Goal: Information Seeking & Learning: Learn about a topic

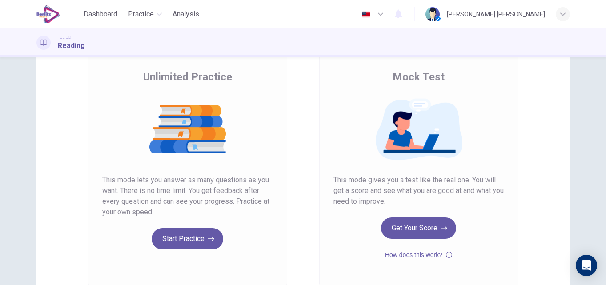
scroll to position [124, 0]
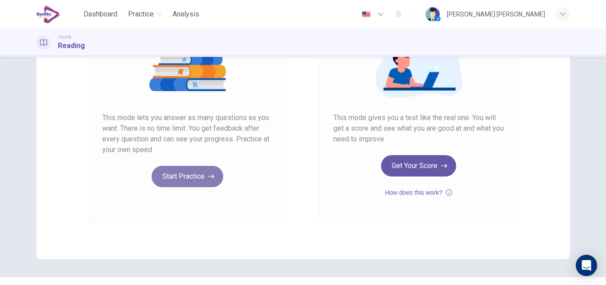
click at [192, 173] on button "Start Practice" at bounding box center [188, 176] width 72 height 21
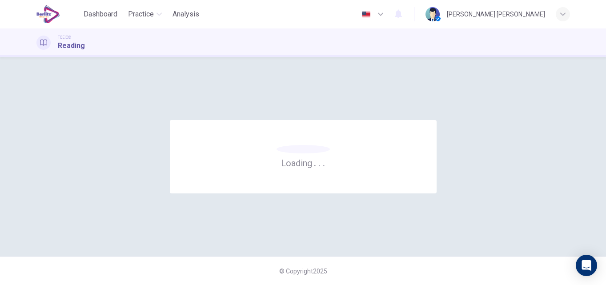
scroll to position [0, 0]
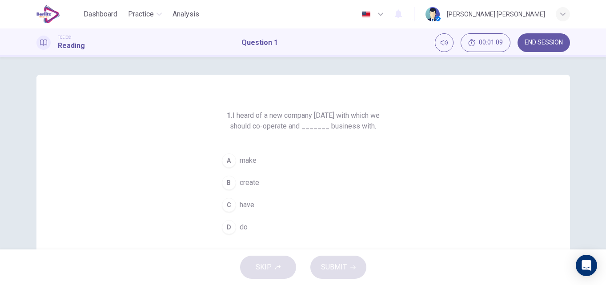
click at [240, 157] on span "make" at bounding box center [248, 160] width 17 height 11
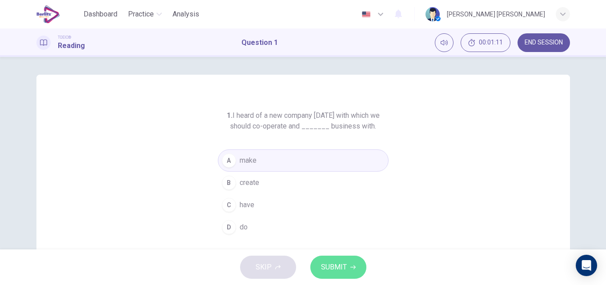
click at [339, 264] on span "SUBMIT" at bounding box center [334, 267] width 26 height 12
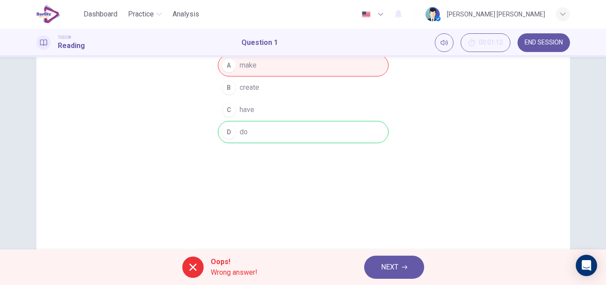
scroll to position [89, 0]
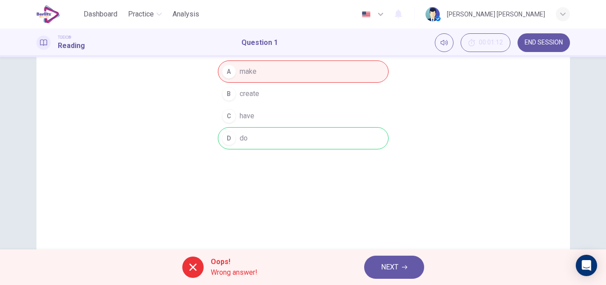
click at [396, 268] on span "NEXT" at bounding box center [389, 267] width 17 height 12
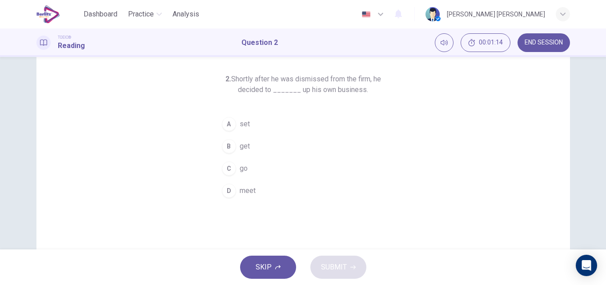
scroll to position [36, 0]
click at [226, 121] on div "A" at bounding box center [229, 125] width 14 height 14
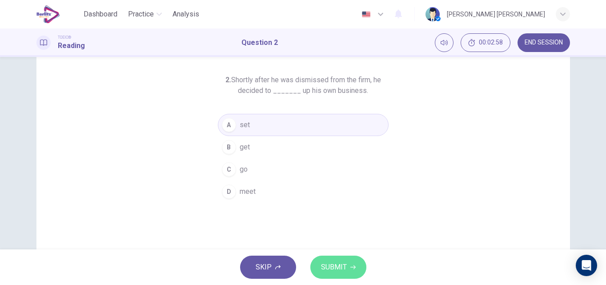
click at [355, 267] on button "SUBMIT" at bounding box center [338, 266] width 56 height 23
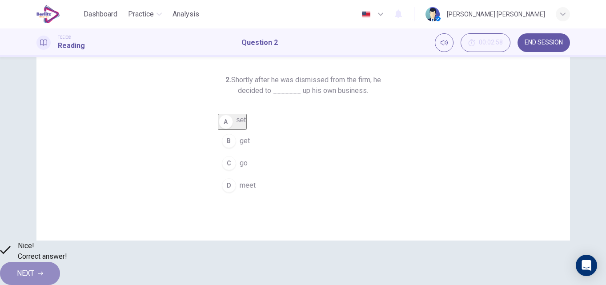
click at [43, 271] on icon "button" at bounding box center [40, 273] width 5 height 5
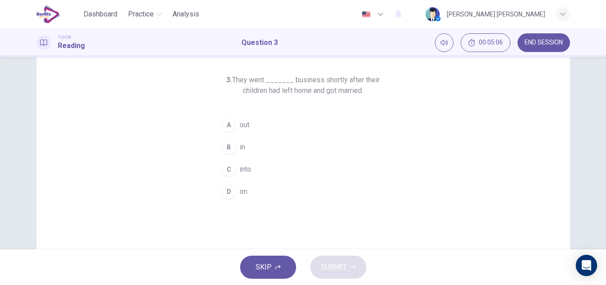
click at [240, 188] on span "on" at bounding box center [244, 191] width 8 height 11
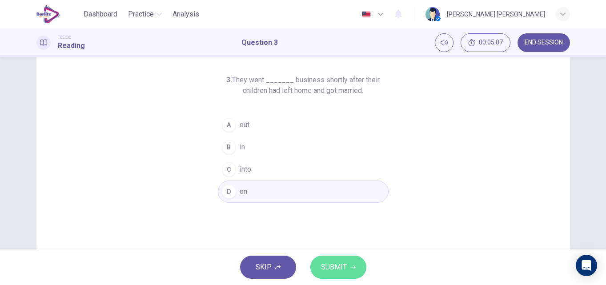
click at [335, 269] on span "SUBMIT" at bounding box center [334, 267] width 26 height 12
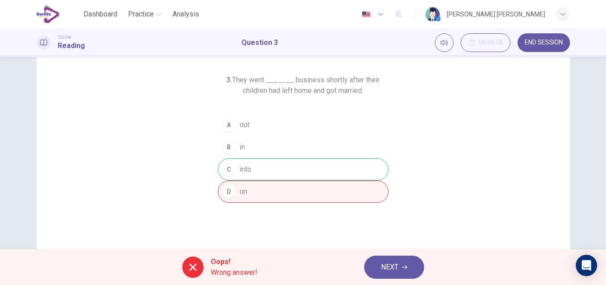
click at [389, 268] on span "NEXT" at bounding box center [389, 267] width 17 height 12
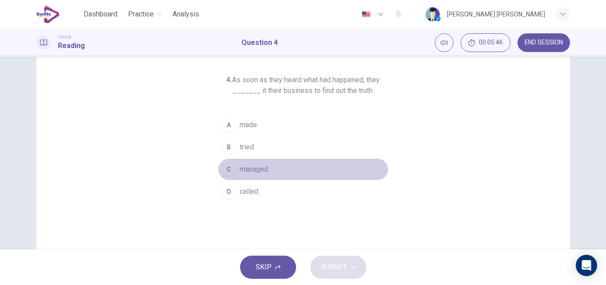
click at [243, 169] on span "managed" at bounding box center [254, 169] width 28 height 11
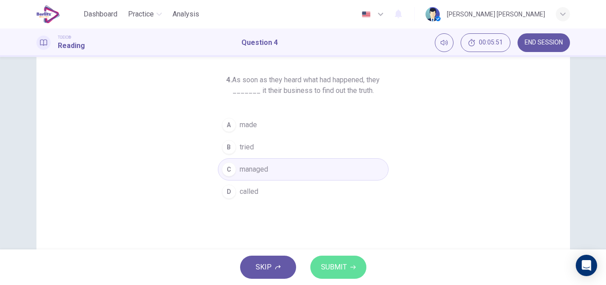
click at [332, 263] on span "SUBMIT" at bounding box center [334, 267] width 26 height 12
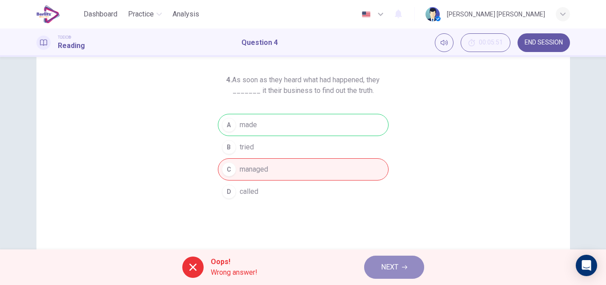
click at [384, 274] on button "NEXT" at bounding box center [394, 266] width 60 height 23
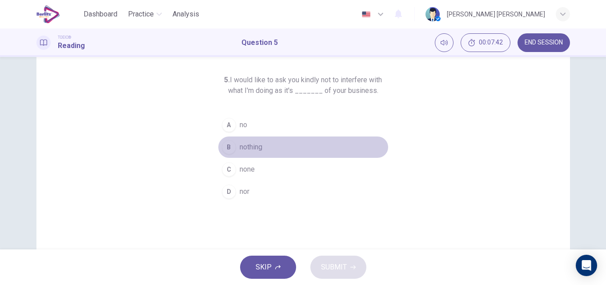
click at [257, 143] on span "nothing" at bounding box center [251, 147] width 23 height 11
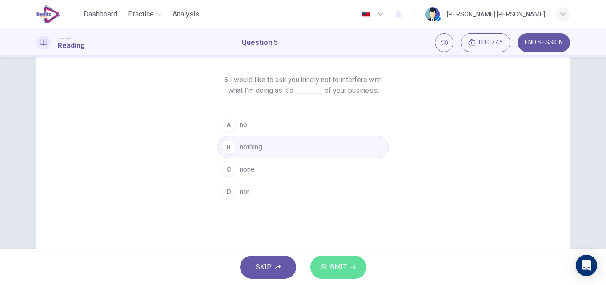
click at [337, 261] on span "SUBMIT" at bounding box center [334, 267] width 26 height 12
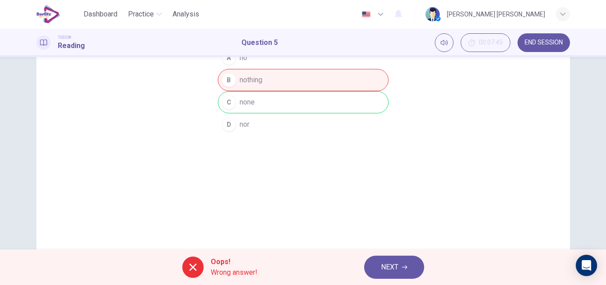
scroll to position [152, 0]
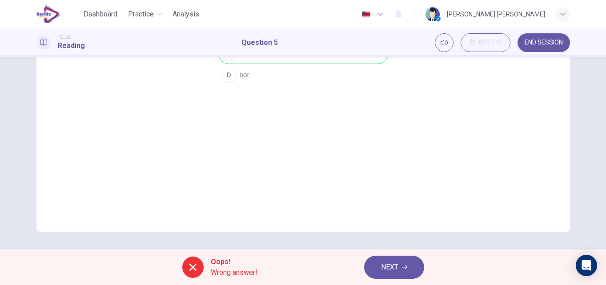
click at [223, 275] on span "Wrong answer!" at bounding box center [234, 272] width 47 height 11
click at [193, 264] on icon at bounding box center [193, 267] width 11 height 11
click at [227, 259] on span "Oops!" at bounding box center [234, 261] width 47 height 11
click at [585, 264] on icon "Open Intercom Messenger" at bounding box center [586, 265] width 10 height 12
click at [389, 267] on span "NEXT" at bounding box center [389, 267] width 17 height 12
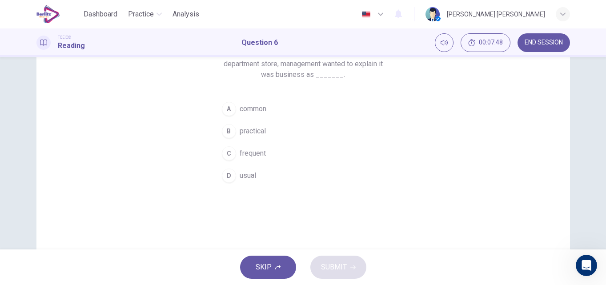
scroll to position [10, 0]
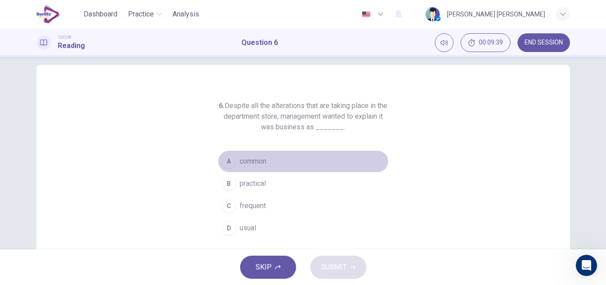
click at [240, 163] on span "common" at bounding box center [253, 161] width 27 height 11
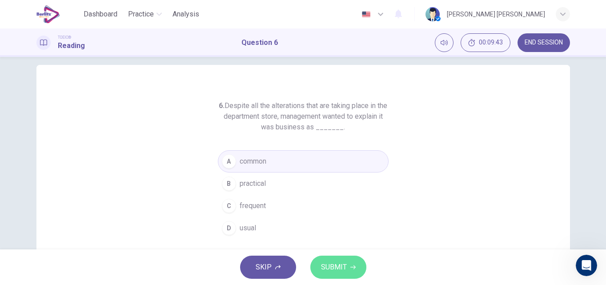
click at [336, 268] on span "SUBMIT" at bounding box center [334, 267] width 26 height 12
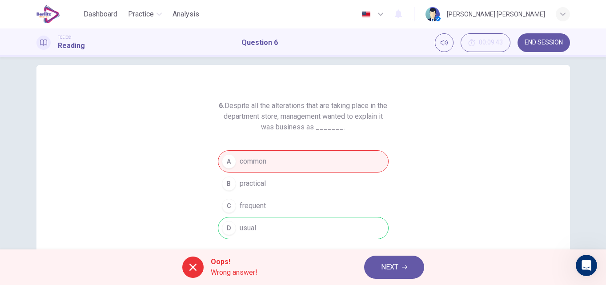
click at [401, 265] on button "NEXT" at bounding box center [394, 266] width 60 height 23
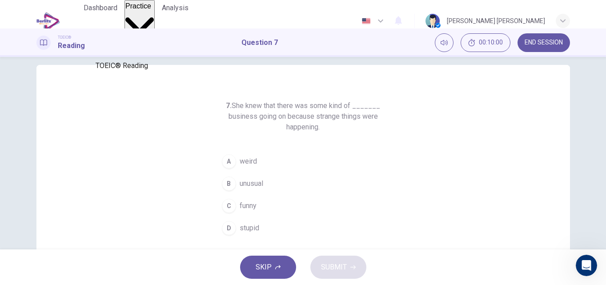
click at [150, 10] on span "Practice" at bounding box center [138, 6] width 26 height 8
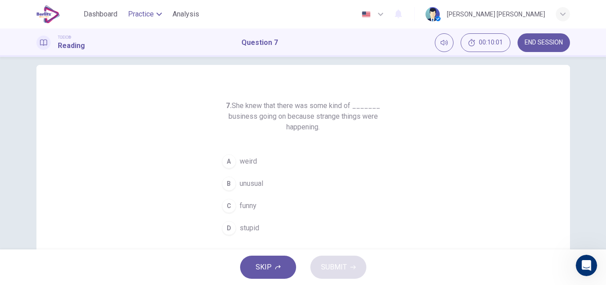
click at [150, 14] on span "Practice" at bounding box center [141, 14] width 26 height 11
click at [181, 16] on span "Analysis" at bounding box center [185, 14] width 27 height 11
click at [247, 165] on span "weird" at bounding box center [248, 161] width 17 height 11
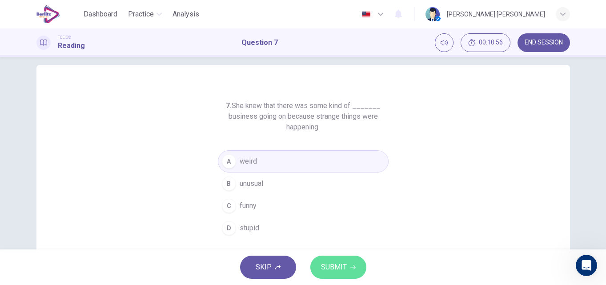
click at [343, 265] on span "SUBMIT" at bounding box center [334, 267] width 26 height 12
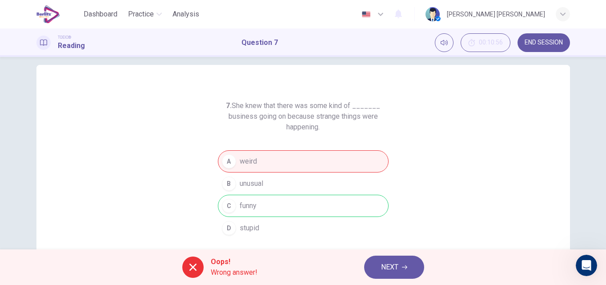
click at [387, 271] on span "NEXT" at bounding box center [389, 267] width 17 height 12
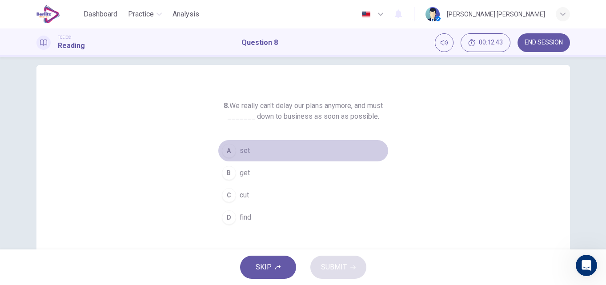
click at [222, 149] on div "A" at bounding box center [229, 151] width 14 height 14
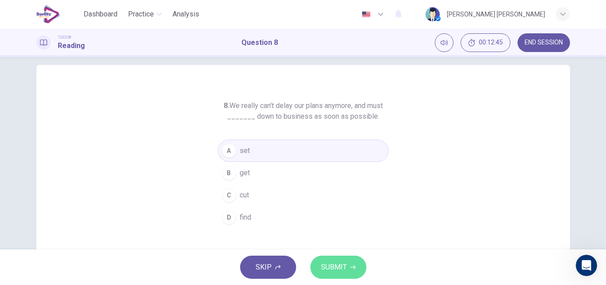
click at [334, 270] on span "SUBMIT" at bounding box center [334, 267] width 26 height 12
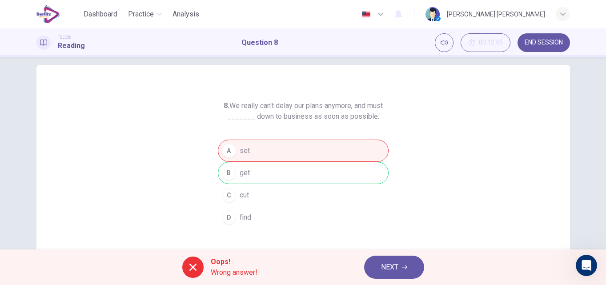
click at [378, 269] on button "NEXT" at bounding box center [394, 266] width 60 height 23
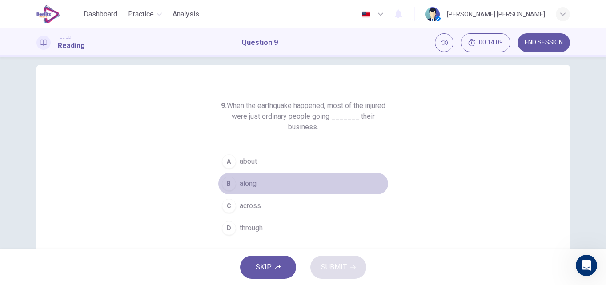
click at [232, 181] on div "B" at bounding box center [229, 183] width 14 height 14
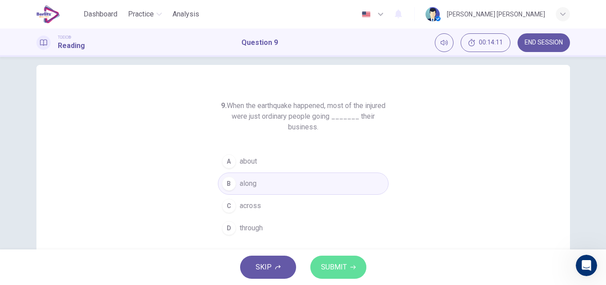
click at [328, 264] on span "SUBMIT" at bounding box center [334, 267] width 26 height 12
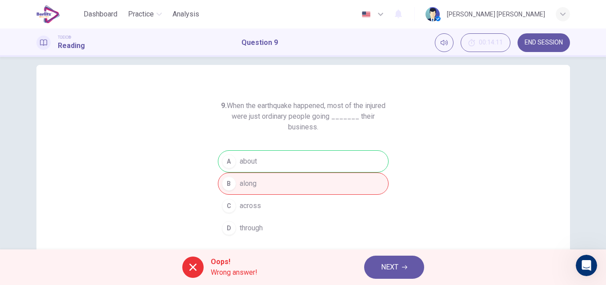
click at [373, 271] on button "NEXT" at bounding box center [394, 266] width 60 height 23
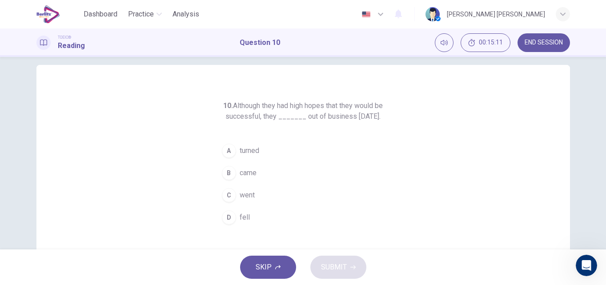
click at [232, 202] on div "C" at bounding box center [229, 195] width 14 height 14
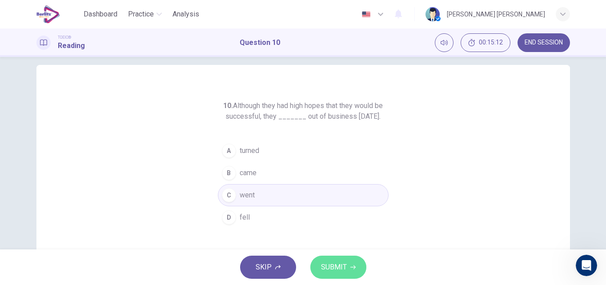
click at [321, 266] on span "SUBMIT" at bounding box center [334, 267] width 26 height 12
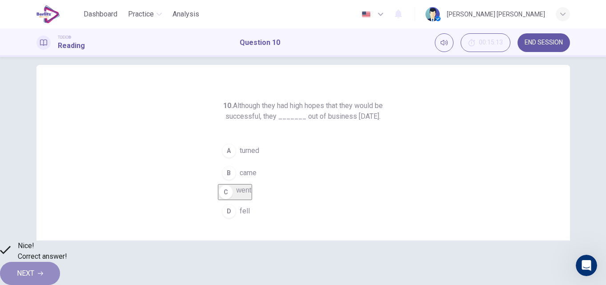
click at [34, 267] on span "NEXT" at bounding box center [25, 273] width 17 height 12
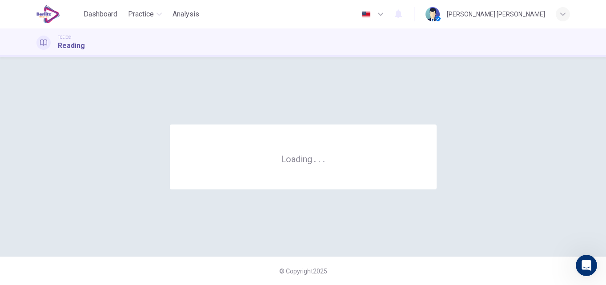
scroll to position [0, 0]
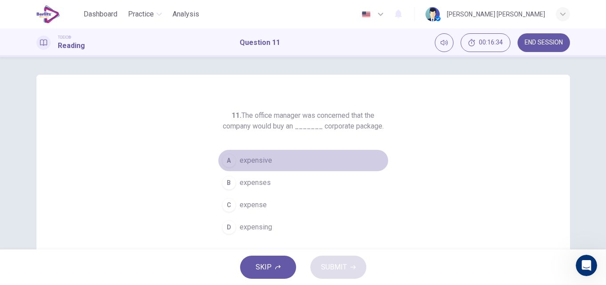
click at [231, 159] on div "A" at bounding box center [229, 160] width 14 height 14
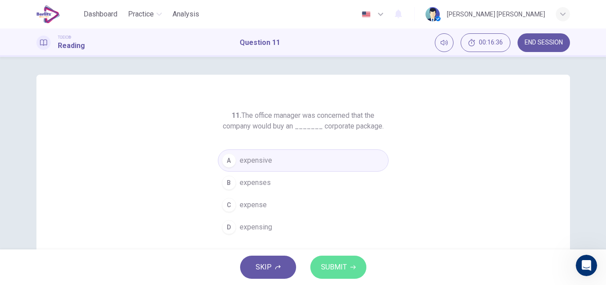
click at [323, 269] on span "SUBMIT" at bounding box center [334, 267] width 26 height 12
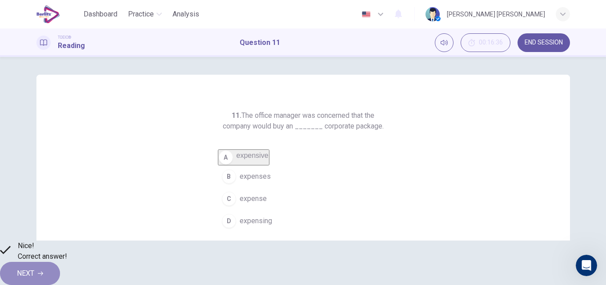
click at [60, 268] on button "NEXT" at bounding box center [30, 273] width 60 height 23
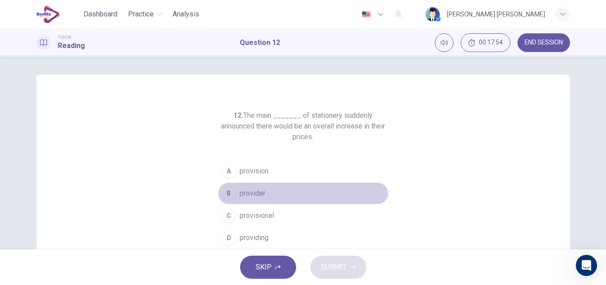
click at [228, 195] on div "B" at bounding box center [229, 193] width 14 height 14
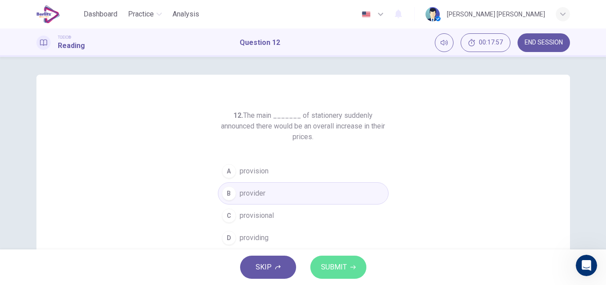
click at [318, 265] on button "SUBMIT" at bounding box center [338, 266] width 56 height 23
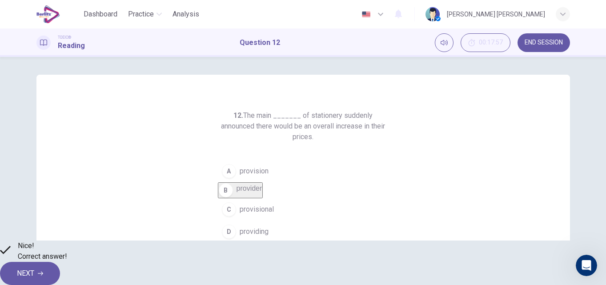
click at [34, 270] on span "NEXT" at bounding box center [25, 273] width 17 height 12
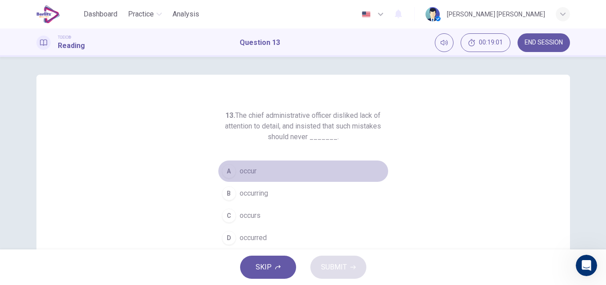
click at [243, 173] on span "occur" at bounding box center [248, 171] width 17 height 11
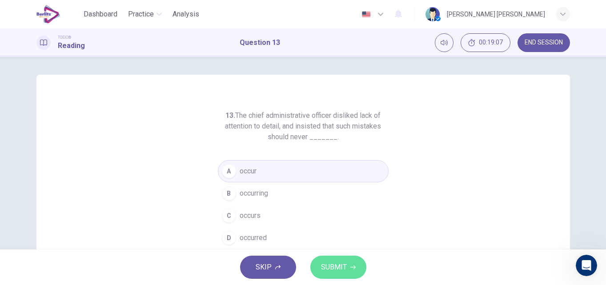
click at [319, 265] on button "SUBMIT" at bounding box center [338, 266] width 56 height 23
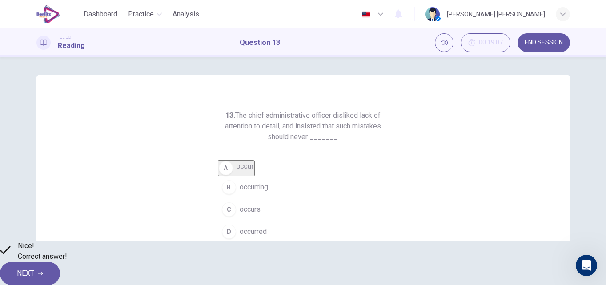
click at [34, 270] on span "NEXT" at bounding box center [25, 273] width 17 height 12
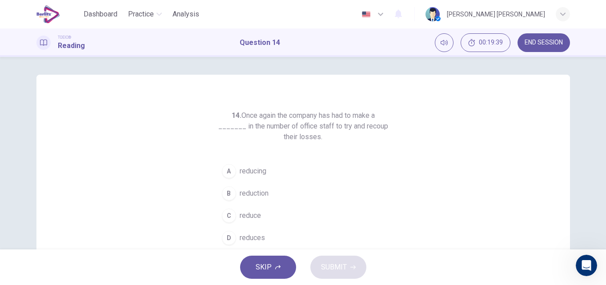
click at [227, 191] on div "B" at bounding box center [229, 193] width 14 height 14
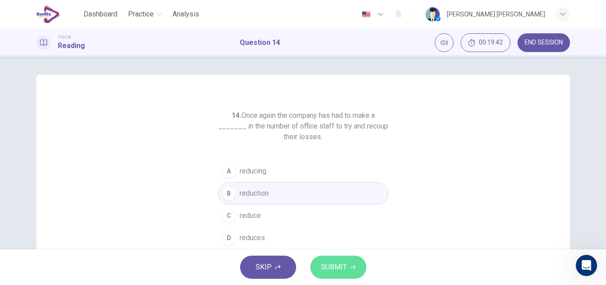
click at [325, 266] on span "SUBMIT" at bounding box center [334, 267] width 26 height 12
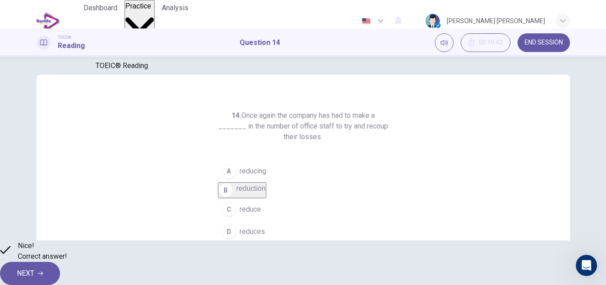
click at [155, 16] on button "Practice" at bounding box center [139, 21] width 30 height 42
click at [152, 37] on span "TOEIC® Listening" at bounding box center [124, 40] width 56 height 8
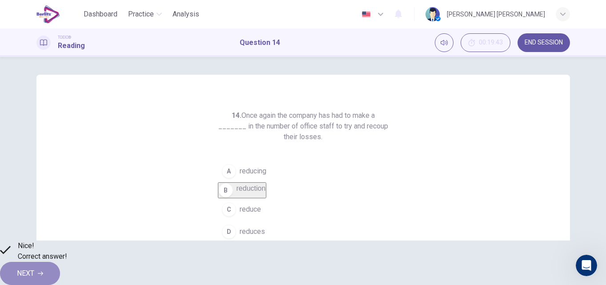
click at [34, 267] on span "NEXT" at bounding box center [25, 273] width 17 height 12
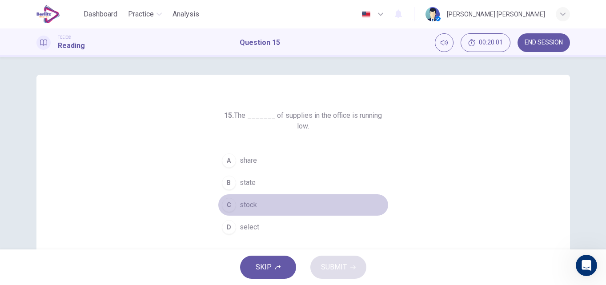
click at [236, 194] on button "C stock" at bounding box center [303, 205] width 171 height 22
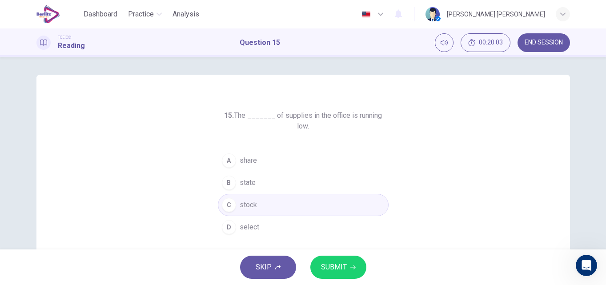
click at [334, 270] on span "SUBMIT" at bounding box center [334, 267] width 26 height 12
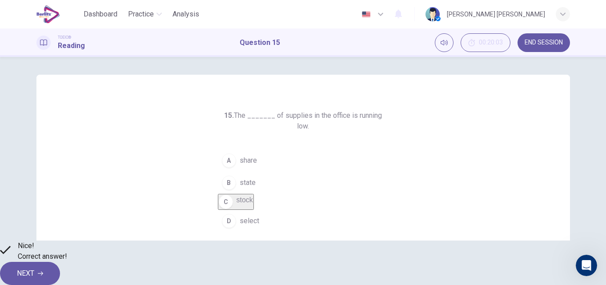
click at [60, 275] on button "NEXT" at bounding box center [30, 273] width 60 height 23
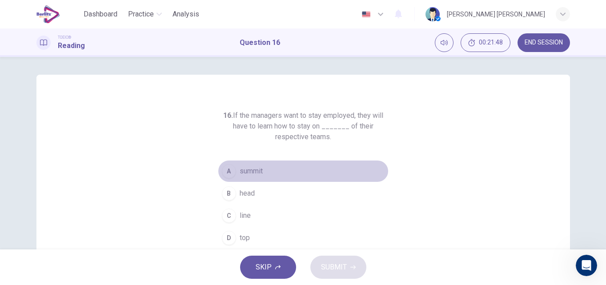
click at [240, 175] on span "summit" at bounding box center [251, 171] width 23 height 11
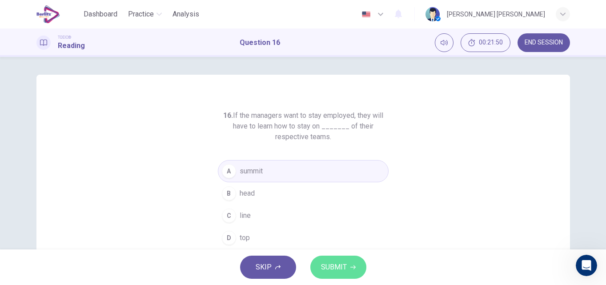
click at [327, 270] on span "SUBMIT" at bounding box center [334, 267] width 26 height 12
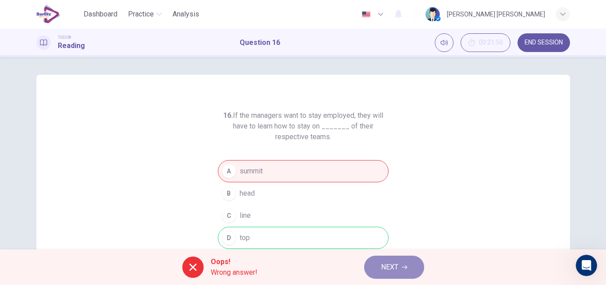
click at [398, 265] on span "NEXT" at bounding box center [389, 267] width 17 height 12
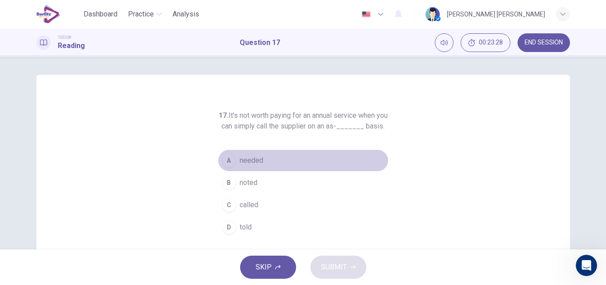
click at [229, 168] on div "A" at bounding box center [229, 160] width 14 height 14
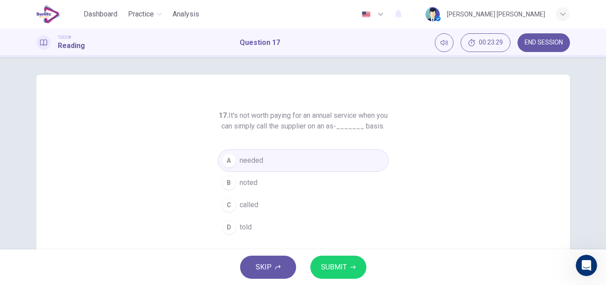
click at [329, 275] on button "SUBMIT" at bounding box center [338, 266] width 56 height 23
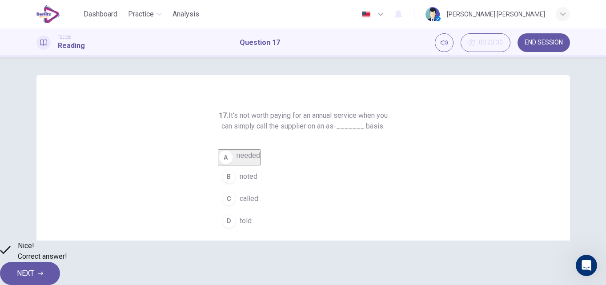
click at [34, 267] on span "NEXT" at bounding box center [25, 273] width 17 height 12
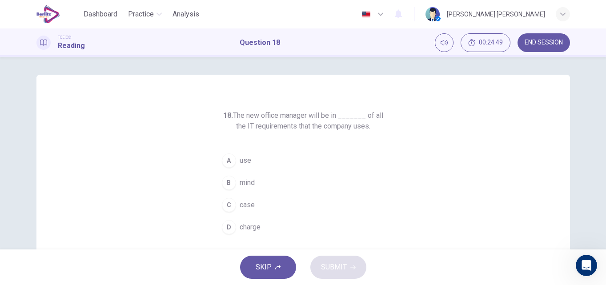
click at [243, 156] on span "use" at bounding box center [246, 160] width 12 height 11
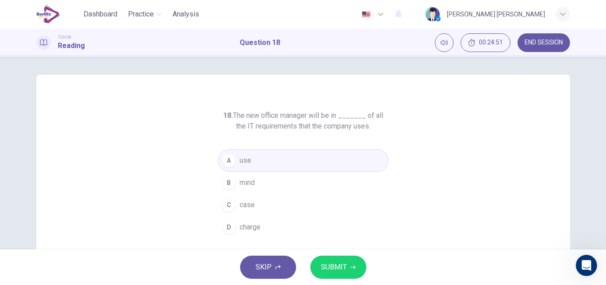
click at [324, 275] on button "SUBMIT" at bounding box center [338, 266] width 56 height 23
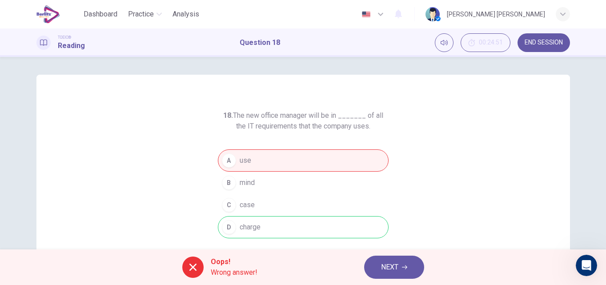
click at [387, 263] on span "NEXT" at bounding box center [389, 267] width 17 height 12
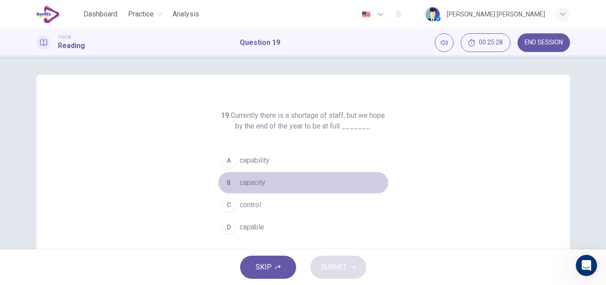
click at [227, 177] on div "B" at bounding box center [229, 183] width 14 height 14
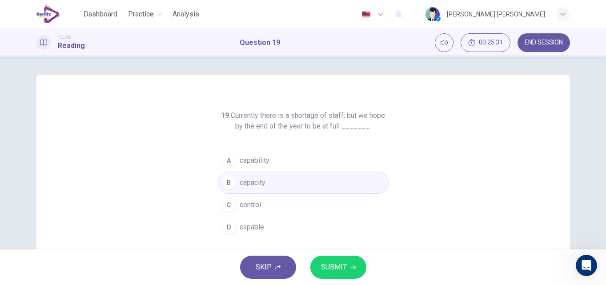
click at [327, 263] on span "SUBMIT" at bounding box center [334, 267] width 26 height 12
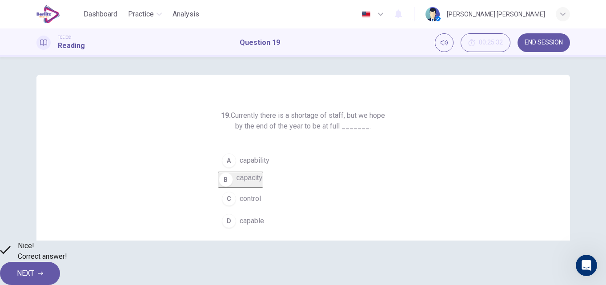
click at [60, 264] on button "NEXT" at bounding box center [30, 273] width 60 height 23
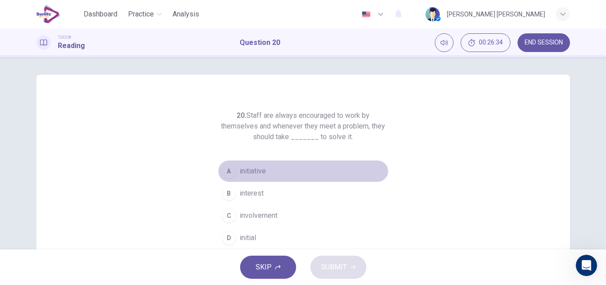
click at [228, 168] on div "A" at bounding box center [229, 171] width 14 height 14
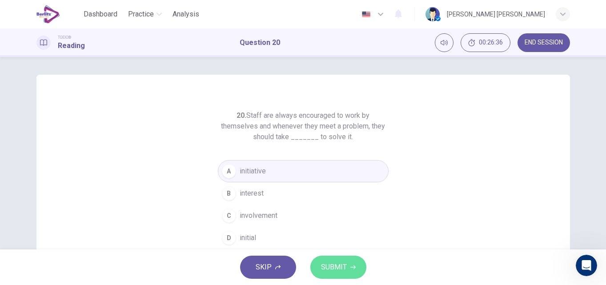
click at [352, 270] on button "SUBMIT" at bounding box center [338, 266] width 56 height 23
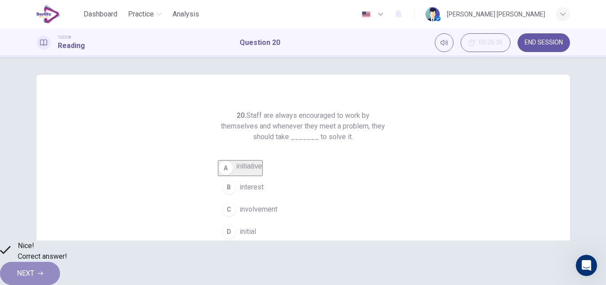
click at [34, 269] on span "NEXT" at bounding box center [25, 273] width 17 height 12
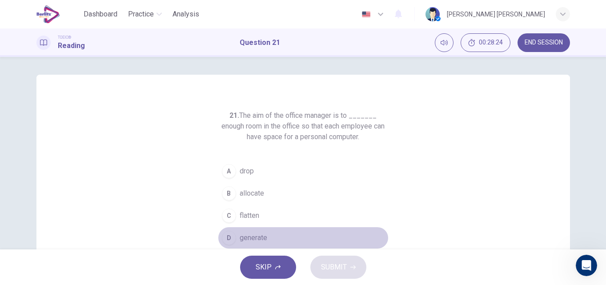
click at [233, 234] on button "D generate" at bounding box center [303, 238] width 171 height 22
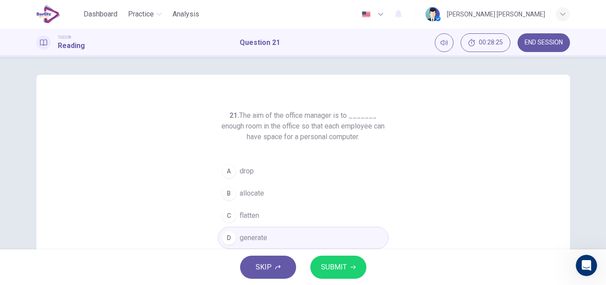
click at [335, 271] on span "SUBMIT" at bounding box center [334, 267] width 26 height 12
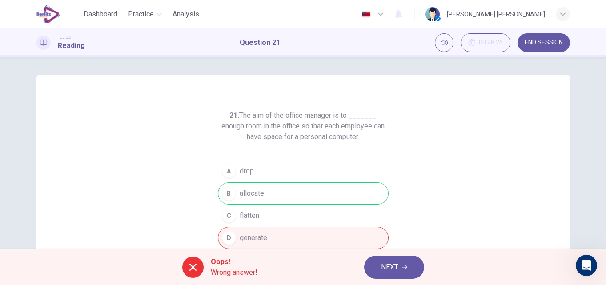
click at [391, 268] on span "NEXT" at bounding box center [389, 267] width 17 height 12
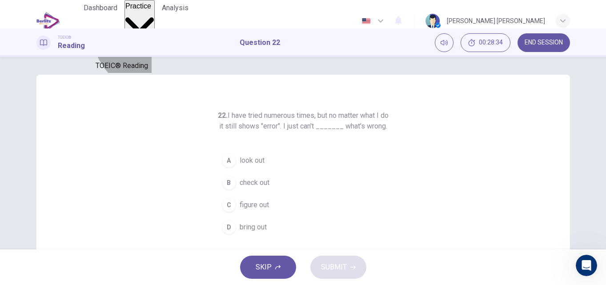
click at [152, 36] on div "TOEIC® Listening" at bounding box center [124, 33] width 56 height 23
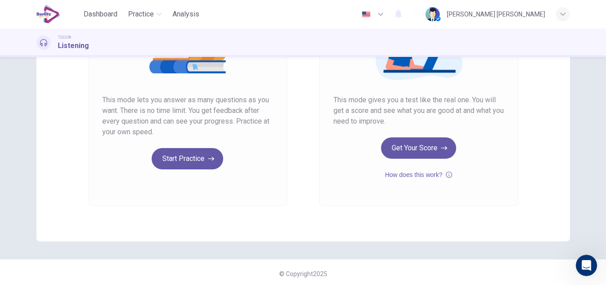
scroll to position [145, 0]
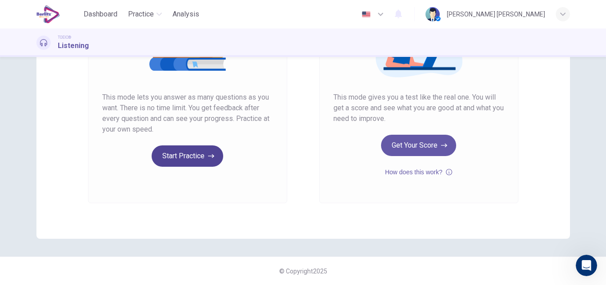
click at [184, 160] on button "Start Practice" at bounding box center [188, 155] width 72 height 21
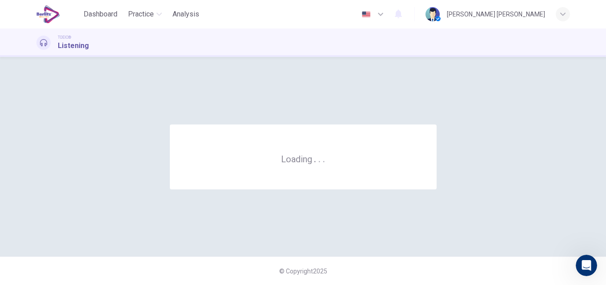
scroll to position [0, 0]
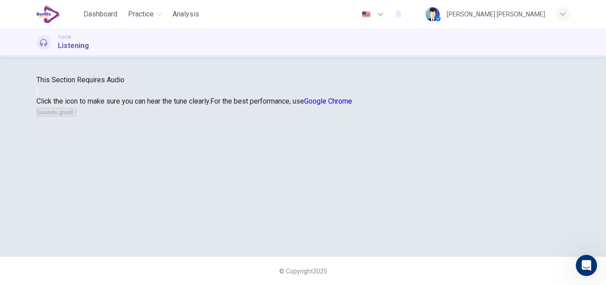
click at [38, 95] on button "button" at bounding box center [37, 91] width 2 height 8
click at [37, 93] on icon "button" at bounding box center [37, 93] width 0 height 0
click at [76, 116] on button "Sounds good!" at bounding box center [56, 112] width 40 height 8
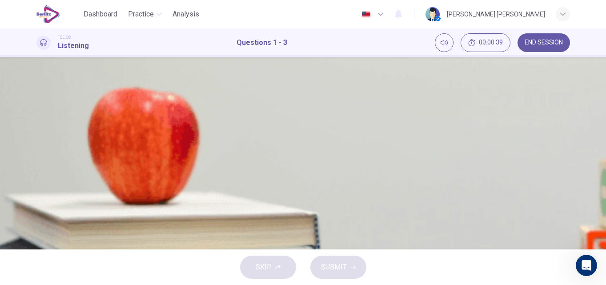
scroll to position [0, 0]
click at [55, 147] on div "B" at bounding box center [47, 140] width 14 height 14
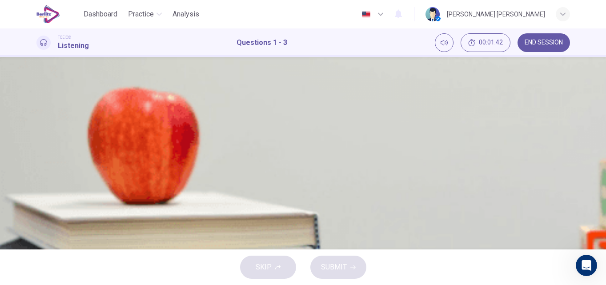
scroll to position [142, 0]
click at [55, 93] on div "A" at bounding box center [47, 86] width 14 height 14
click at [55, 211] on div "B" at bounding box center [47, 218] width 14 height 14
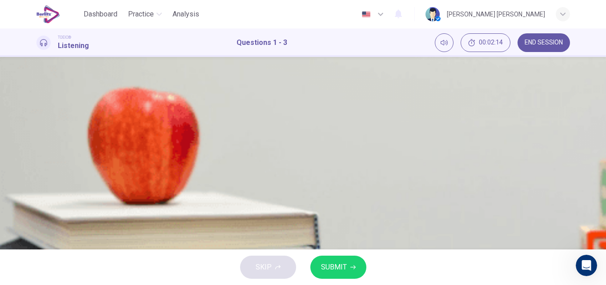
click at [55, 128] on div "C" at bounding box center [47, 120] width 14 height 14
type input "*"
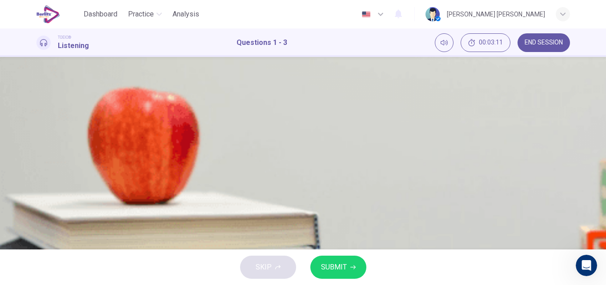
click at [55, 193] on div "A" at bounding box center [47, 200] width 14 height 14
click at [338, 269] on span "SUBMIT" at bounding box center [334, 267] width 26 height 12
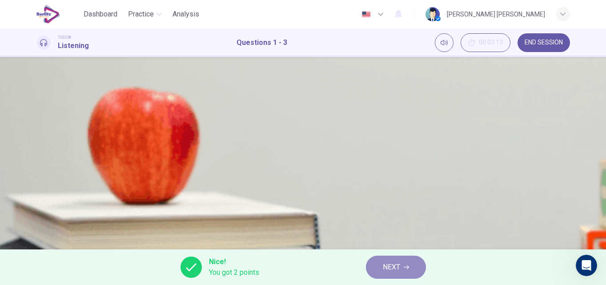
click at [392, 265] on span "NEXT" at bounding box center [391, 267] width 17 height 12
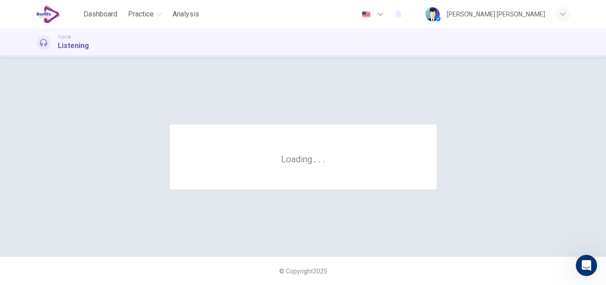
scroll to position [0, 0]
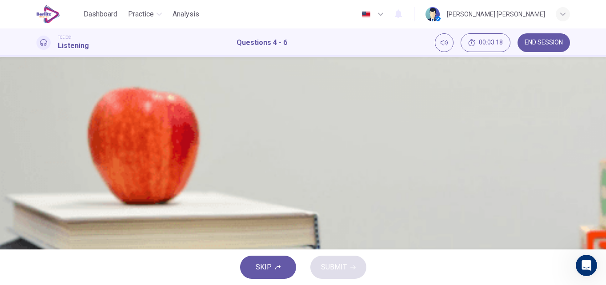
click at [287, 151] on button "B Snow" at bounding box center [302, 140] width 533 height 22
click at [312, 87] on button "A 8:30" at bounding box center [302, 76] width 533 height 22
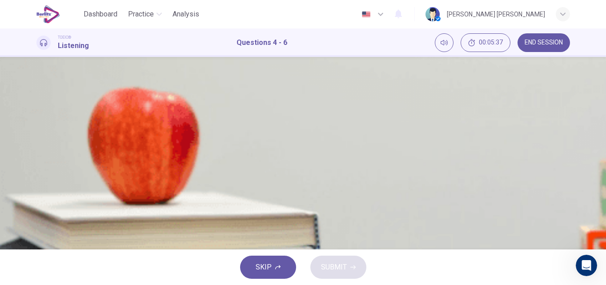
type input "*"
click at [106, 203] on span "Have breakfast" at bounding box center [82, 208] width 48 height 11
click at [345, 265] on span "SUBMIT" at bounding box center [334, 267] width 26 height 12
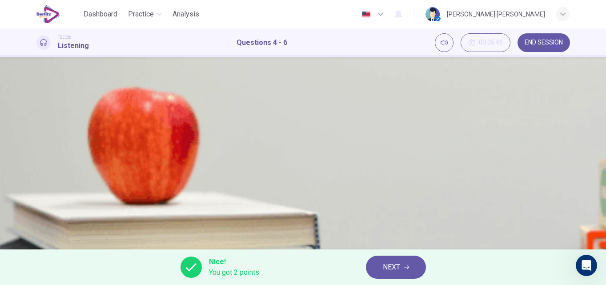
click at [383, 266] on span "NEXT" at bounding box center [391, 267] width 17 height 12
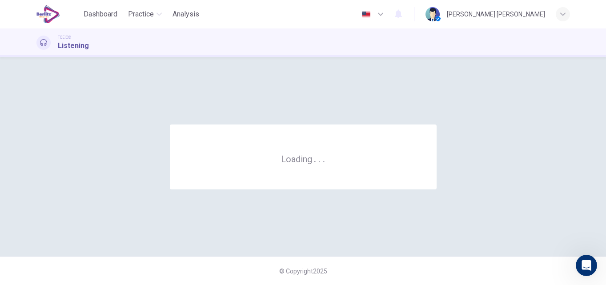
scroll to position [0, 0]
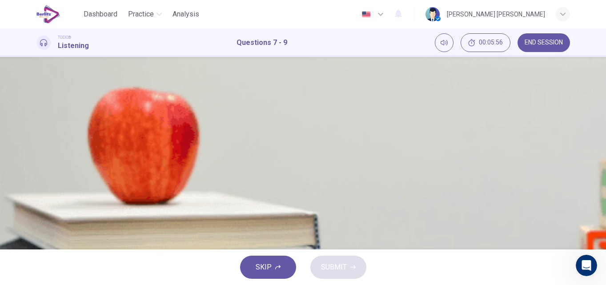
click at [55, 125] on div "A" at bounding box center [47, 118] width 14 height 14
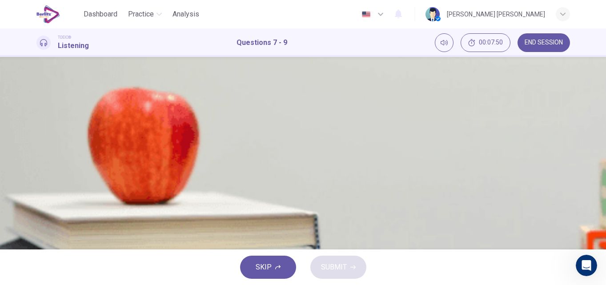
click at [55, 255] on div "D" at bounding box center [47, 262] width 14 height 14
click at [55, 243] on div "B" at bounding box center [47, 250] width 14 height 14
type input "*"
click at [343, 268] on span "SUBMIT" at bounding box center [334, 267] width 26 height 12
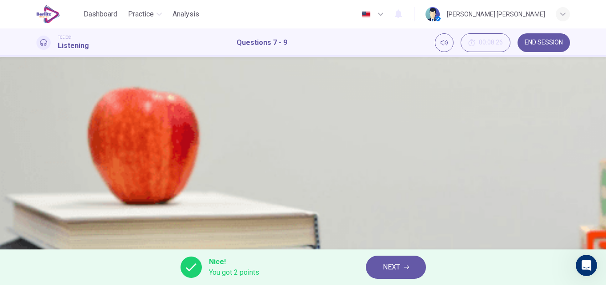
scroll to position [203, 0]
click at [370, 267] on button "NEXT" at bounding box center [396, 266] width 60 height 23
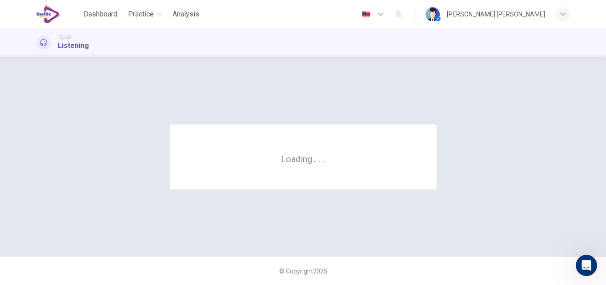
scroll to position [0, 0]
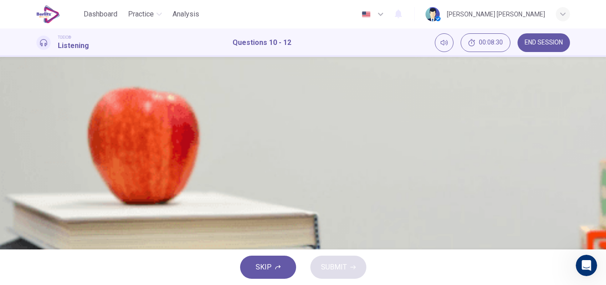
click at [74, 123] on span "Clear" at bounding box center [66, 117] width 16 height 11
click at [350, 132] on button "C 14 degrees" at bounding box center [302, 120] width 533 height 22
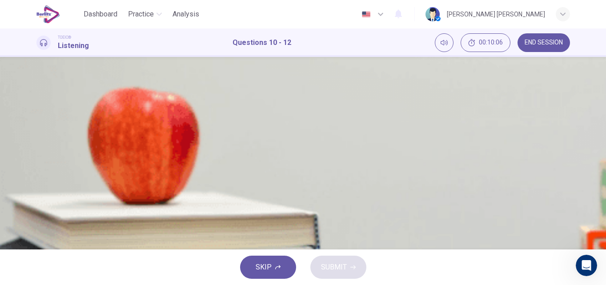
scroll to position [81, 0]
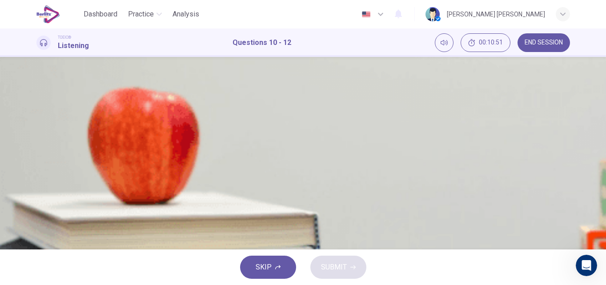
click at [55, 228] on div "C" at bounding box center [47, 235] width 14 height 14
click at [332, 267] on span "SUBMIT" at bounding box center [334, 267] width 26 height 12
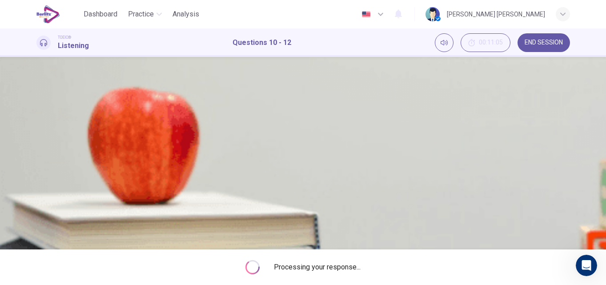
type input "*"
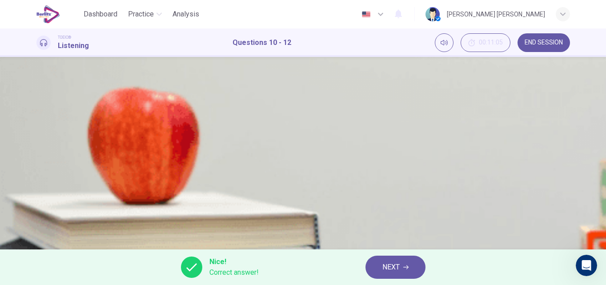
scroll to position [0, 0]
click at [393, 262] on span "NEXT" at bounding box center [390, 267] width 17 height 12
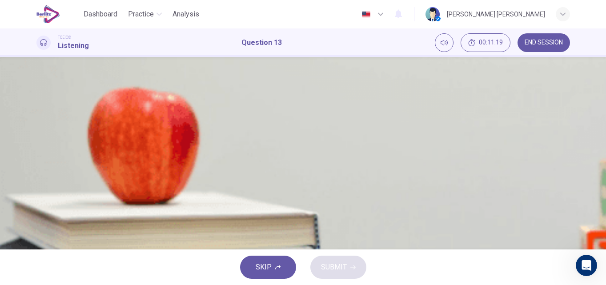
click at [37, 192] on icon "button" at bounding box center [37, 192] width 0 height 0
type input "*"
click at [55, 125] on div "A" at bounding box center [47, 118] width 14 height 14
click at [329, 271] on span "SUBMIT" at bounding box center [334, 267] width 26 height 12
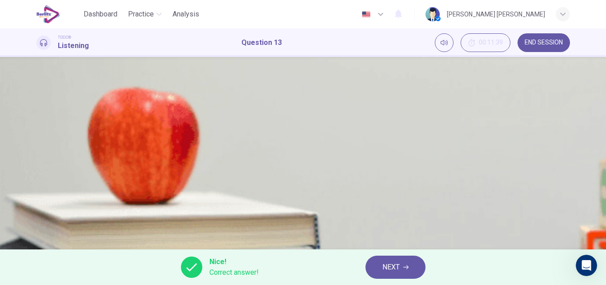
click at [377, 263] on button "NEXT" at bounding box center [395, 266] width 60 height 23
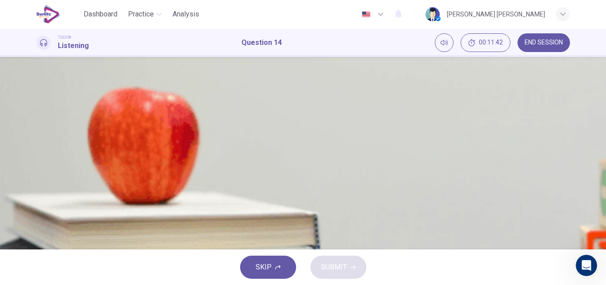
click at [37, 192] on icon "button" at bounding box center [37, 192] width 0 height 0
click at [55, 125] on div "A" at bounding box center [47, 118] width 14 height 14
type input "*"
click at [331, 263] on span "SUBMIT" at bounding box center [334, 267] width 26 height 12
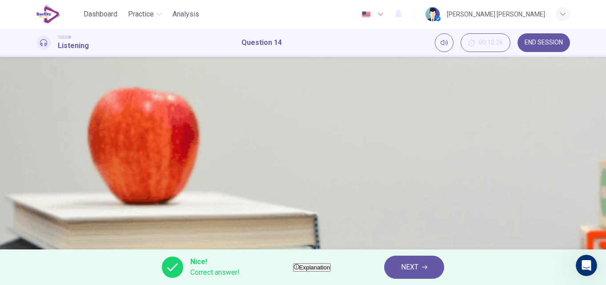
click at [418, 270] on span "NEXT" at bounding box center [409, 267] width 17 height 12
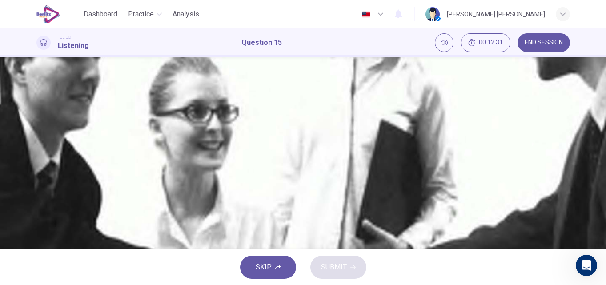
scroll to position [89, 0]
click at [38, 188] on button "button" at bounding box center [37, 192] width 2 height 8
type input "*"
click at [55, 166] on div "D" at bounding box center [47, 164] width 14 height 14
click at [332, 267] on span "SUBMIT" at bounding box center [334, 267] width 26 height 12
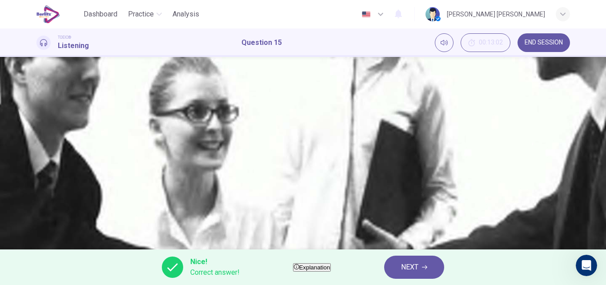
click at [418, 270] on span "NEXT" at bounding box center [409, 267] width 17 height 12
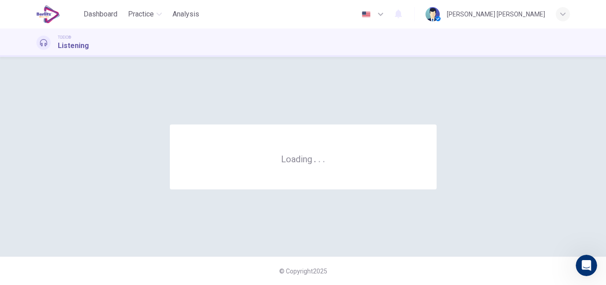
scroll to position [0, 0]
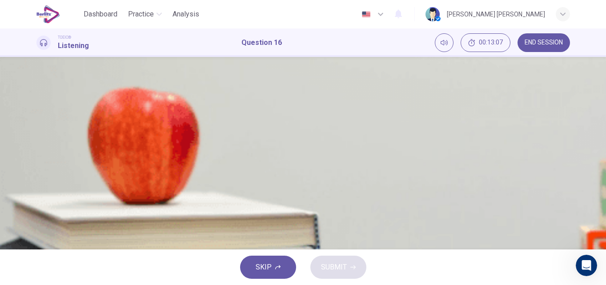
click at [37, 192] on icon "button" at bounding box center [37, 192] width 0 height 0
click at [55, 133] on div "B" at bounding box center [47, 140] width 14 height 14
type input "*"
click at [334, 256] on button "SUBMIT" at bounding box center [338, 266] width 56 height 23
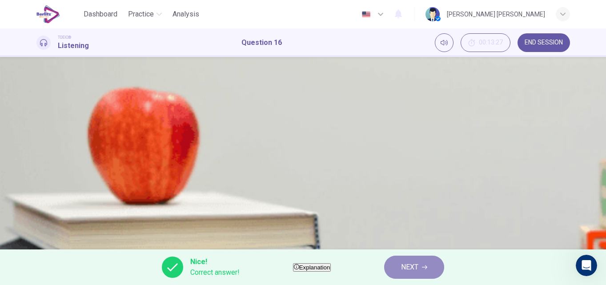
click at [418, 267] on span "NEXT" at bounding box center [409, 267] width 17 height 12
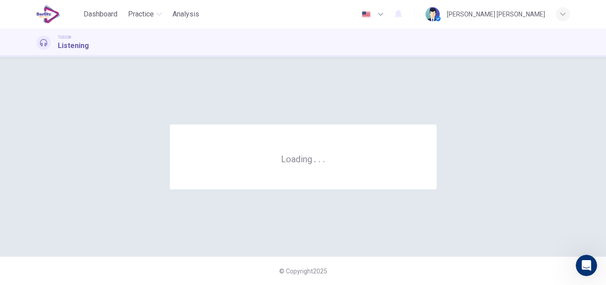
scroll to position [0, 0]
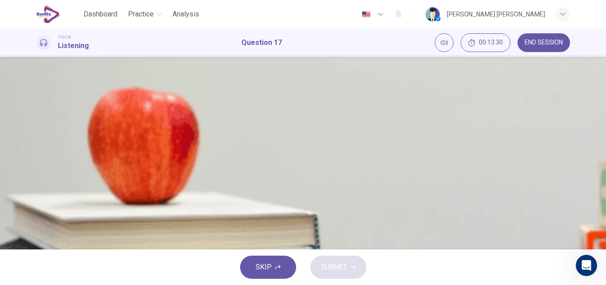
click at [38, 185] on button "button" at bounding box center [37, 189] width 2 height 8
click at [36, 196] on span at bounding box center [36, 196] width 0 height 0
type input "*"
click at [55, 169] on div "C" at bounding box center [47, 162] width 14 height 14
click at [319, 262] on button "SUBMIT" at bounding box center [338, 266] width 56 height 23
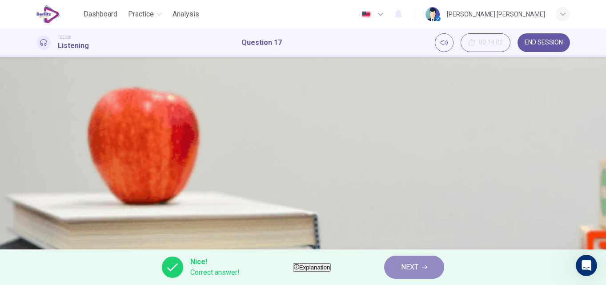
click at [418, 269] on span "NEXT" at bounding box center [409, 267] width 17 height 12
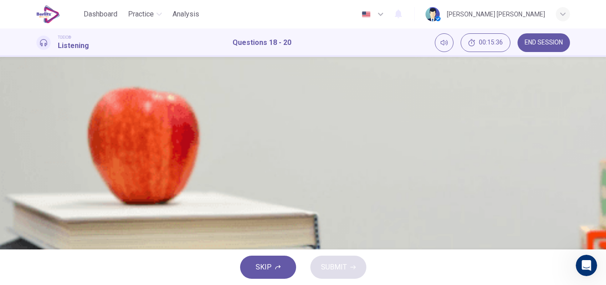
click at [567, 243] on div "18 . What is the woman concerned about? A Replacing lost medicine B Getting sic…" at bounding box center [302, 126] width 533 height 331
click at [358, 151] on button "C Refilling a prescription" at bounding box center [302, 162] width 533 height 22
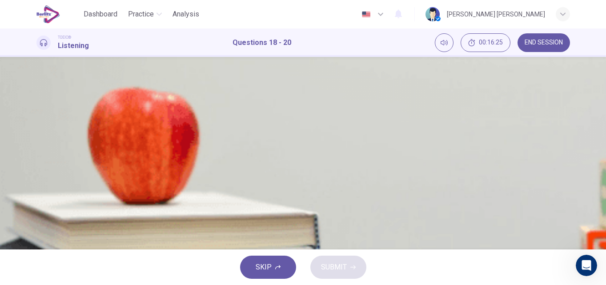
scroll to position [89, 0]
click at [120, 167] on span "On a family vacation" at bounding box center [89, 161] width 62 height 11
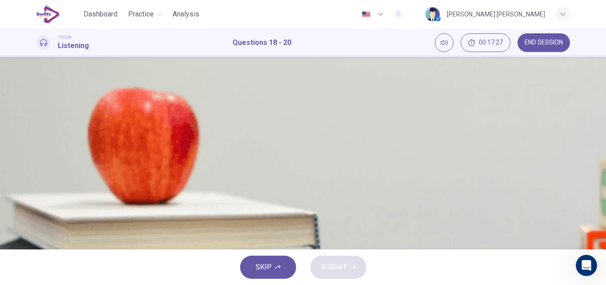
click at [55, 245] on div "C" at bounding box center [47, 252] width 14 height 14
click at [327, 259] on button "SUBMIT" at bounding box center [338, 266] width 56 height 23
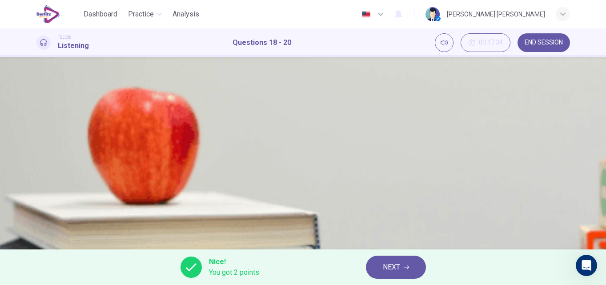
type input "*"
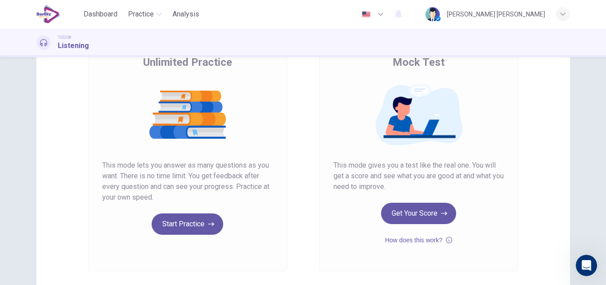
scroll to position [130, 0]
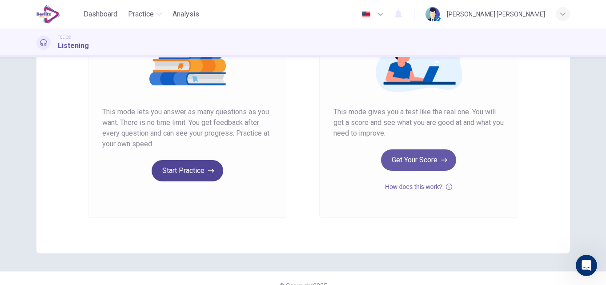
click at [191, 176] on button "Start Practice" at bounding box center [188, 170] width 72 height 21
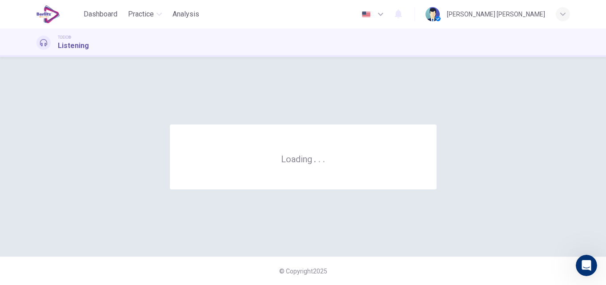
scroll to position [0, 0]
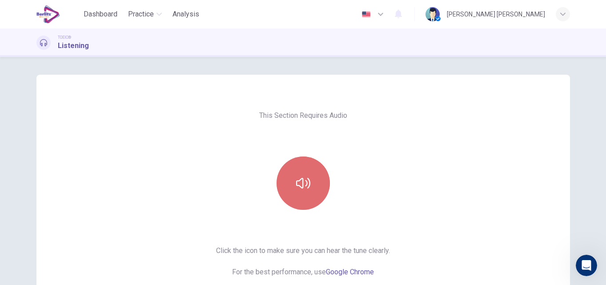
click at [316, 181] on button "button" at bounding box center [302, 182] width 53 height 53
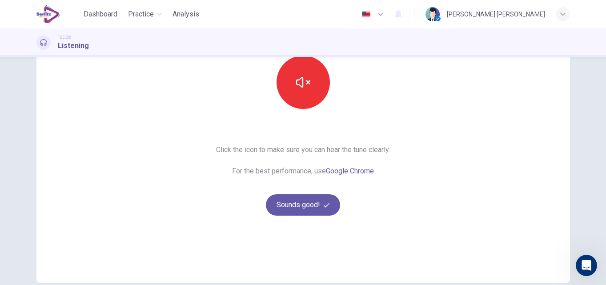
scroll to position [124, 0]
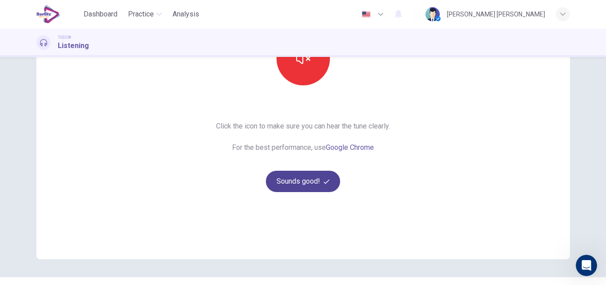
click at [296, 187] on button "Sounds good!" at bounding box center [303, 181] width 75 height 21
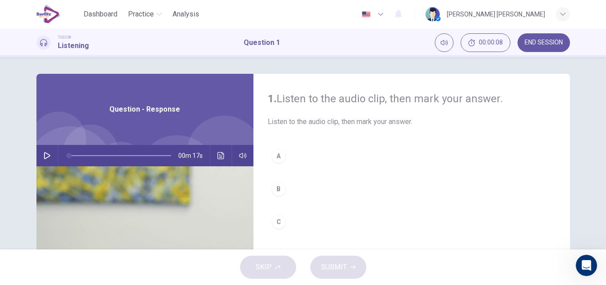
scroll to position [0, 0]
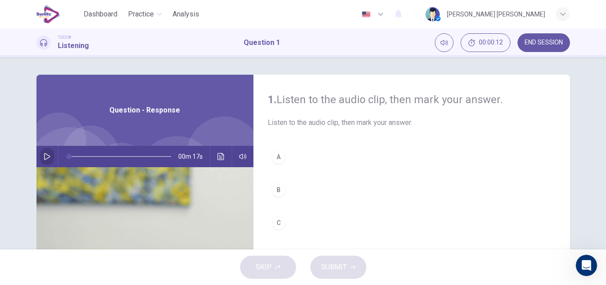
click at [44, 158] on icon "button" at bounding box center [47, 156] width 6 height 7
type input "*"
click at [275, 161] on div "A" at bounding box center [278, 157] width 14 height 14
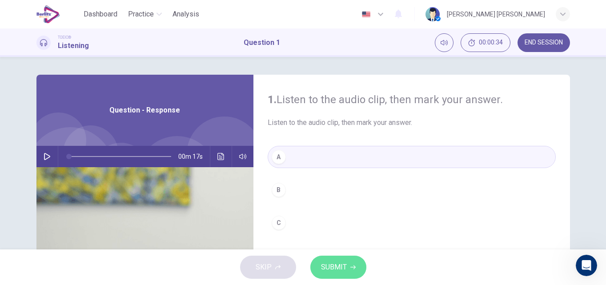
click at [327, 262] on span "SUBMIT" at bounding box center [334, 267] width 26 height 12
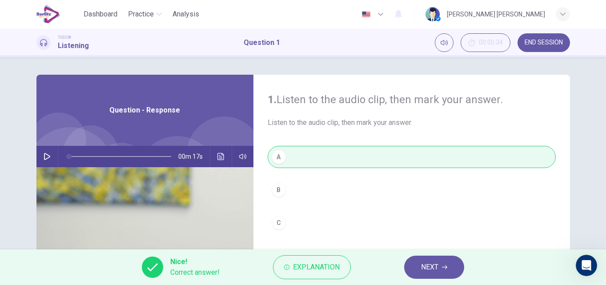
click at [433, 276] on button "NEXT" at bounding box center [434, 266] width 60 height 23
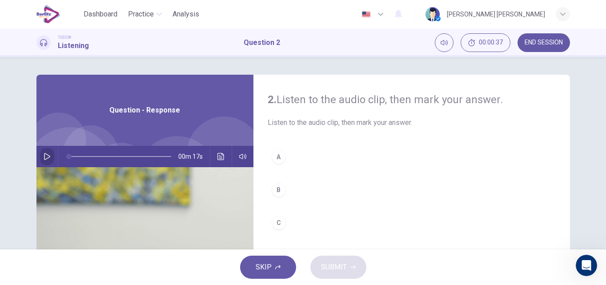
click at [44, 156] on icon "button" at bounding box center [47, 156] width 7 height 7
type input "*"
click at [275, 186] on div "B" at bounding box center [278, 190] width 14 height 14
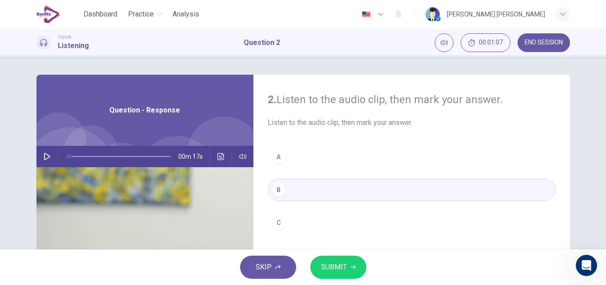
click at [334, 268] on span "SUBMIT" at bounding box center [334, 267] width 26 height 12
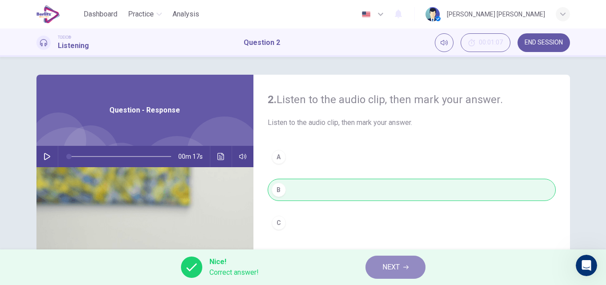
click at [381, 262] on button "NEXT" at bounding box center [395, 266] width 60 height 23
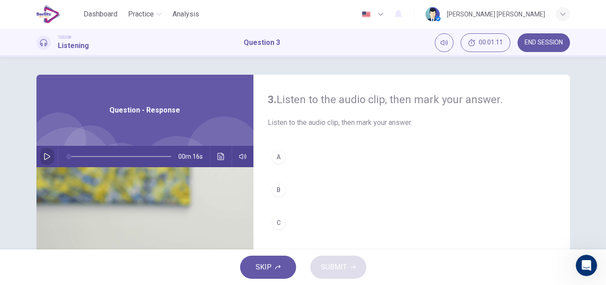
click at [44, 155] on icon "button" at bounding box center [47, 156] width 6 height 7
click at [69, 152] on span at bounding box center [120, 156] width 102 height 12
click at [69, 155] on span at bounding box center [120, 156] width 102 height 12
click at [44, 156] on icon "button" at bounding box center [47, 156] width 7 height 7
click at [69, 156] on span at bounding box center [90, 156] width 43 height 1
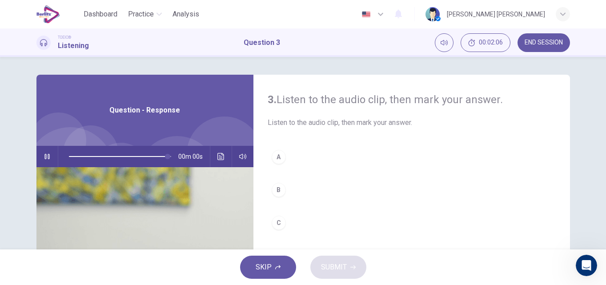
type input "*"
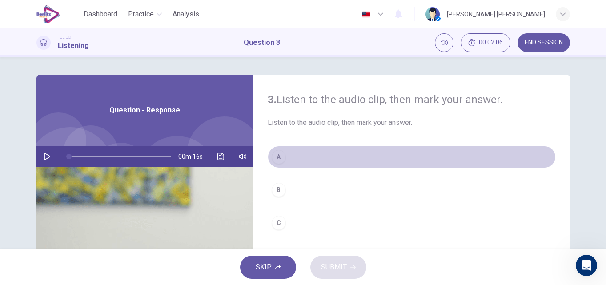
click at [279, 159] on div "A" at bounding box center [278, 157] width 14 height 14
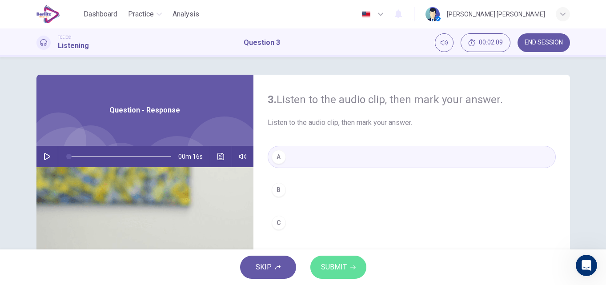
click at [328, 269] on span "SUBMIT" at bounding box center [334, 267] width 26 height 12
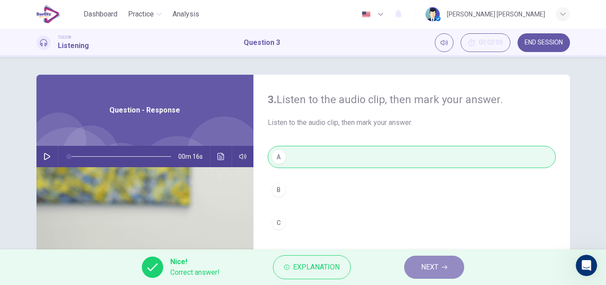
click at [439, 262] on button "NEXT" at bounding box center [434, 266] width 60 height 23
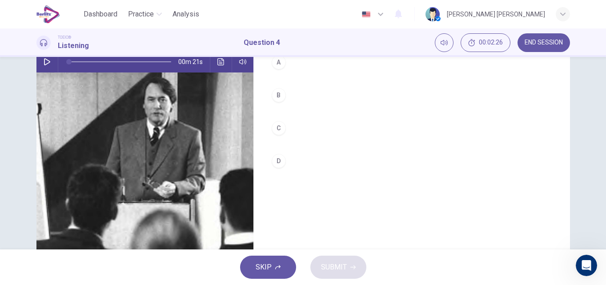
scroll to position [71, 0]
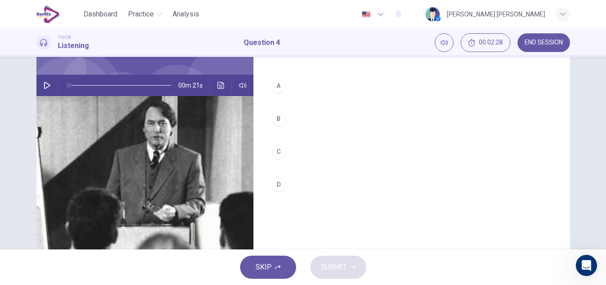
click at [46, 87] on icon "button" at bounding box center [47, 85] width 6 height 7
type input "*"
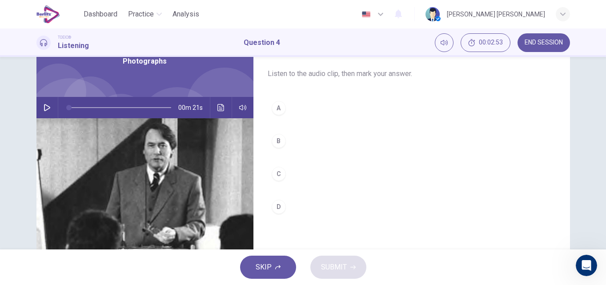
scroll to position [36, 0]
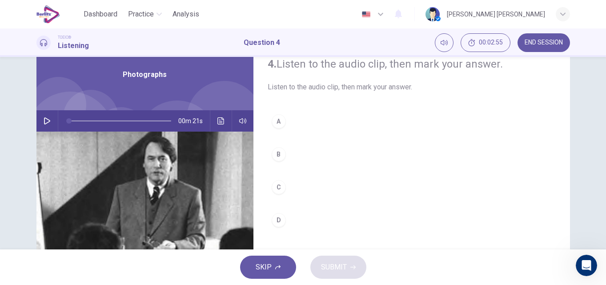
click at [279, 223] on div "D" at bounding box center [278, 220] width 14 height 14
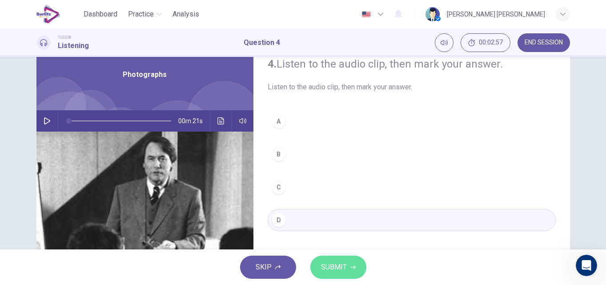
click at [343, 272] on span "SUBMIT" at bounding box center [334, 267] width 26 height 12
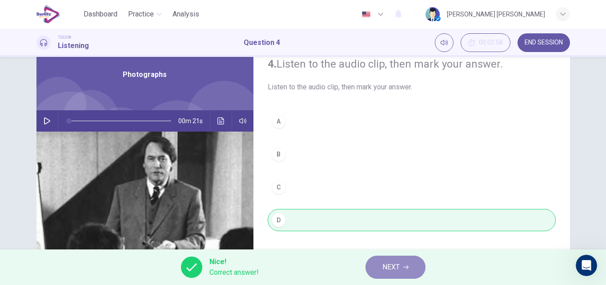
click at [388, 270] on span "NEXT" at bounding box center [390, 267] width 17 height 12
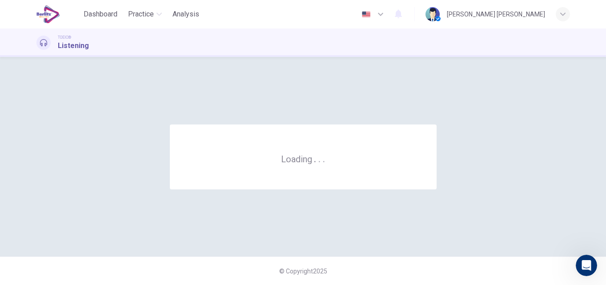
scroll to position [0, 0]
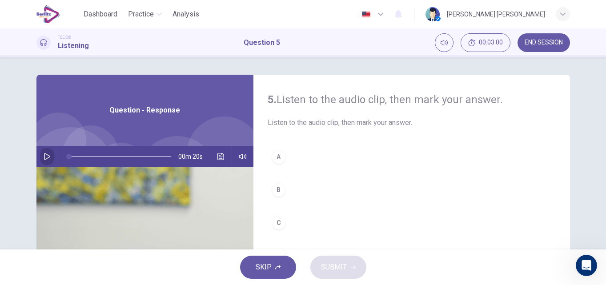
click at [45, 153] on icon "button" at bounding box center [47, 156] width 7 height 7
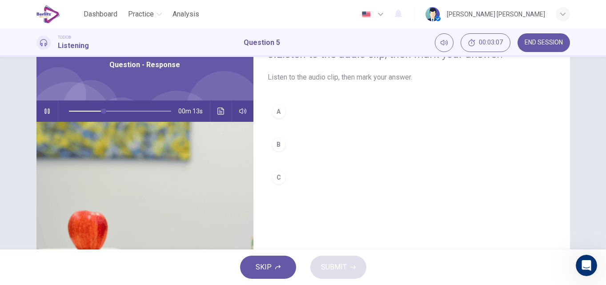
scroll to position [53, 0]
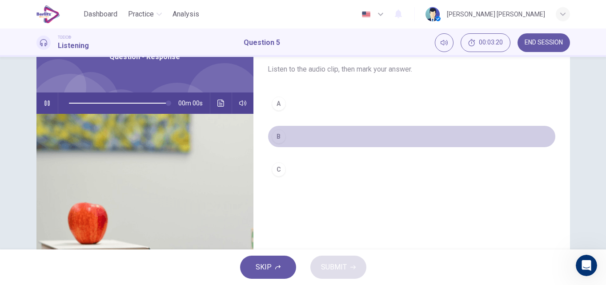
click at [276, 135] on div "B" at bounding box center [278, 136] width 14 height 14
type input "*"
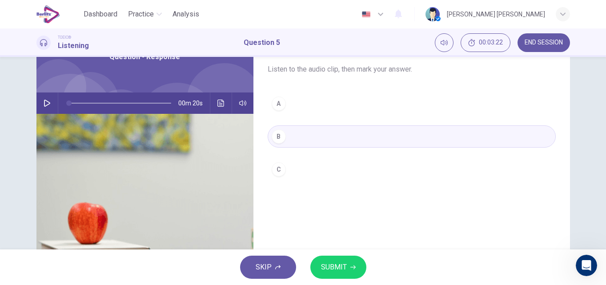
click at [328, 259] on button "SUBMIT" at bounding box center [338, 266] width 56 height 23
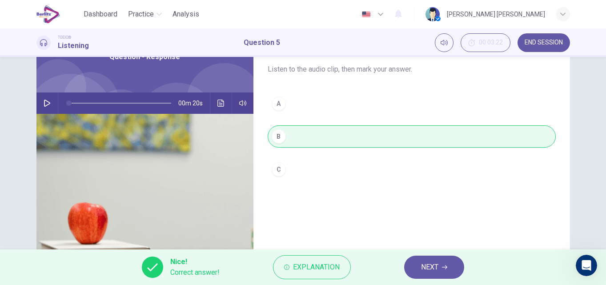
click at [442, 262] on button "NEXT" at bounding box center [434, 266] width 60 height 23
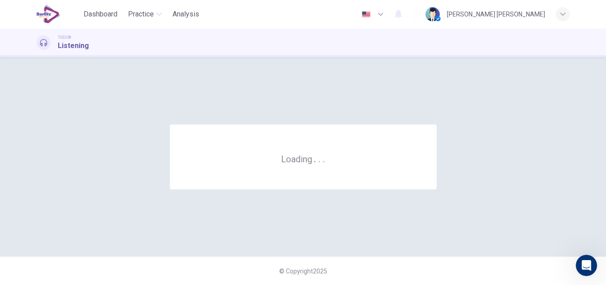
scroll to position [0, 0]
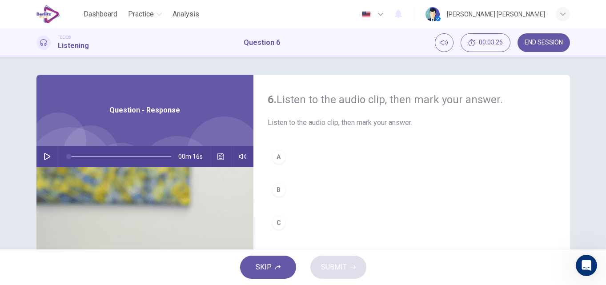
click at [44, 153] on icon "button" at bounding box center [47, 156] width 7 height 7
type input "*"
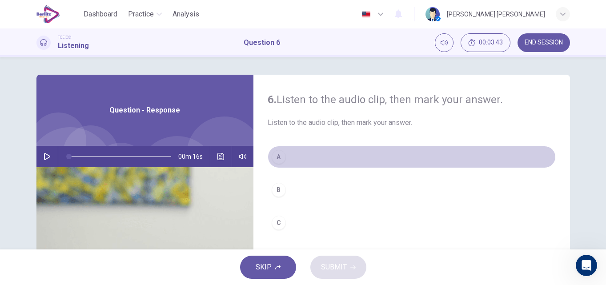
click at [275, 160] on div "A" at bounding box center [278, 157] width 14 height 14
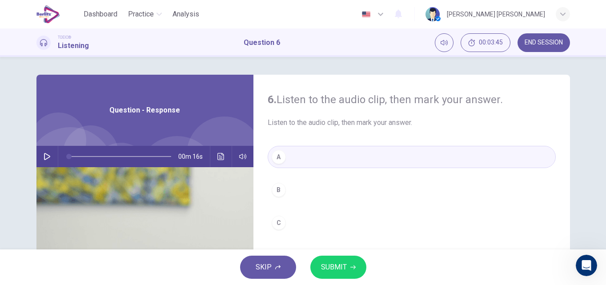
click at [335, 267] on span "SUBMIT" at bounding box center [334, 267] width 26 height 12
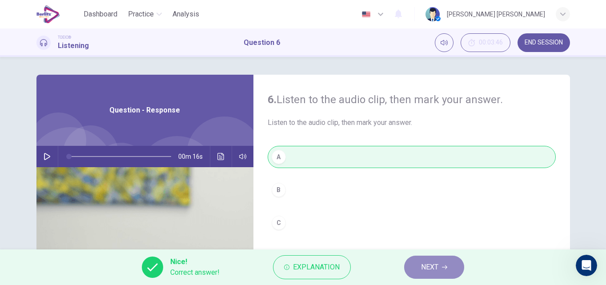
click at [440, 268] on button "NEXT" at bounding box center [434, 266] width 60 height 23
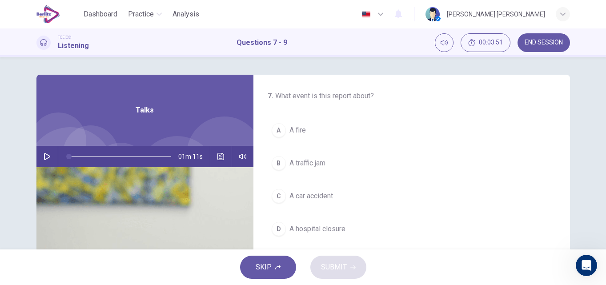
click at [44, 153] on icon "button" at bounding box center [47, 156] width 7 height 7
click at [44, 156] on icon "button" at bounding box center [47, 156] width 7 height 7
click at [69, 155] on span at bounding box center [120, 156] width 102 height 12
click at [44, 153] on icon "button" at bounding box center [47, 156] width 7 height 7
click at [69, 156] on span at bounding box center [77, 156] width 16 height 1
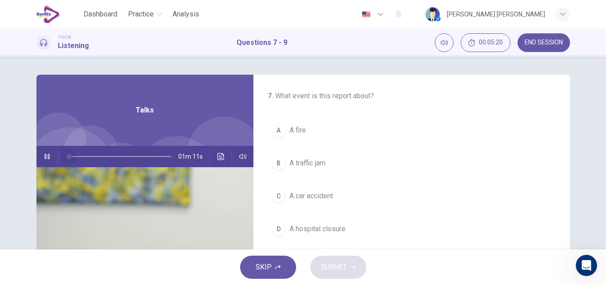
click at [69, 156] on span at bounding box center [120, 156] width 102 height 12
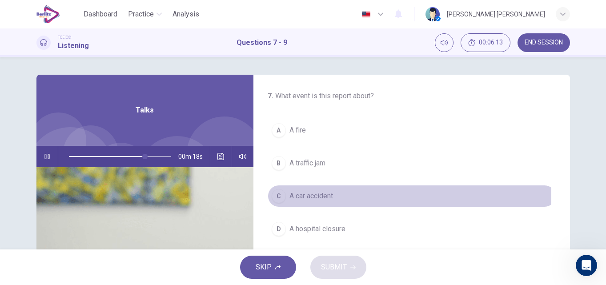
click at [273, 194] on div "C" at bounding box center [278, 196] width 14 height 14
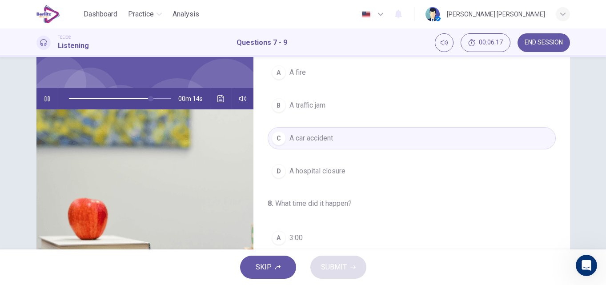
scroll to position [124, 0]
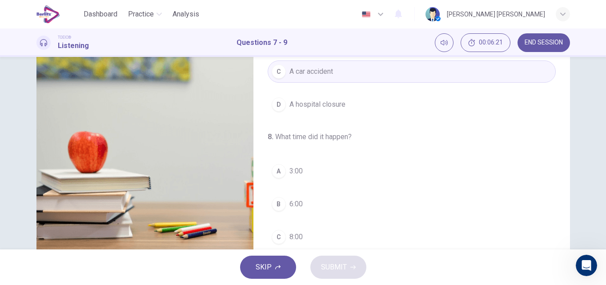
click at [289, 238] on span "8:00" at bounding box center [295, 237] width 13 height 11
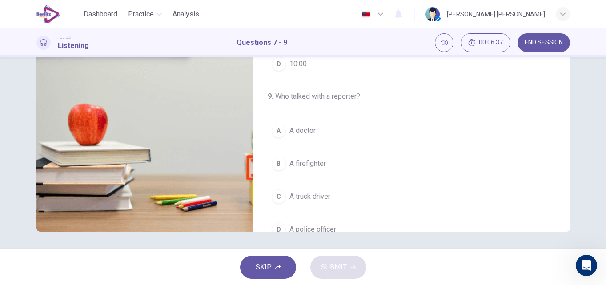
scroll to position [203, 0]
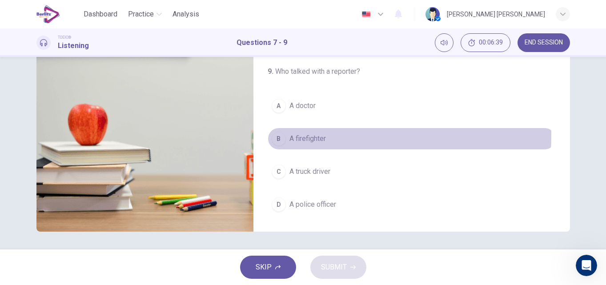
click at [299, 136] on span "A firefighter" at bounding box center [307, 138] width 36 height 11
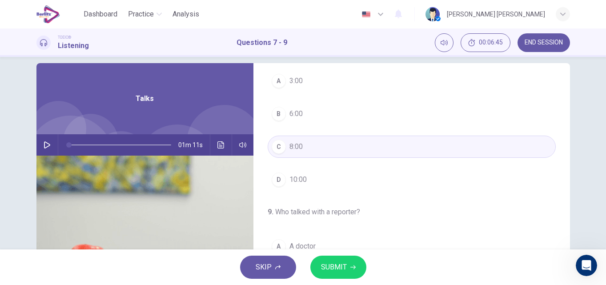
scroll to position [0, 0]
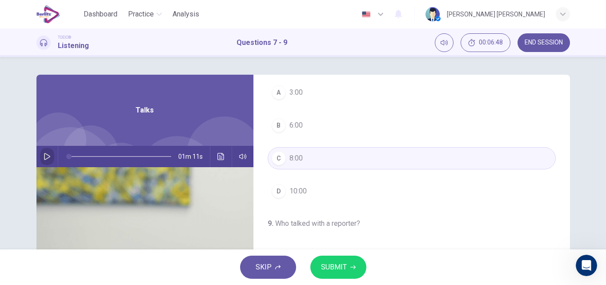
click at [47, 155] on icon "button" at bounding box center [47, 156] width 7 height 7
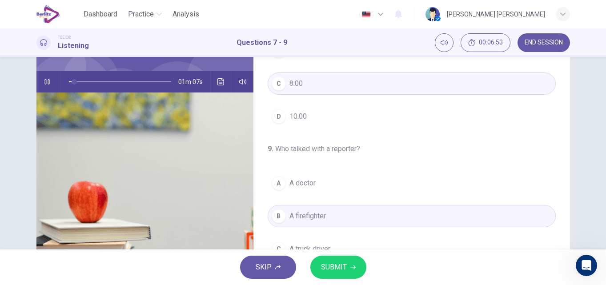
scroll to position [142, 0]
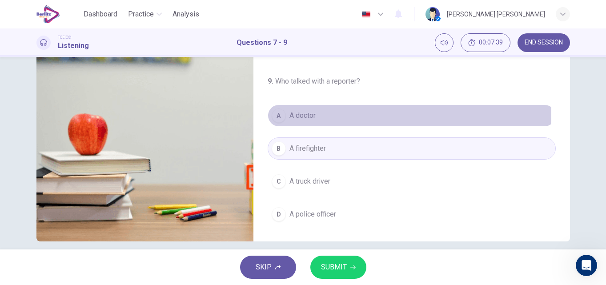
click at [295, 113] on span "A doctor" at bounding box center [302, 115] width 26 height 11
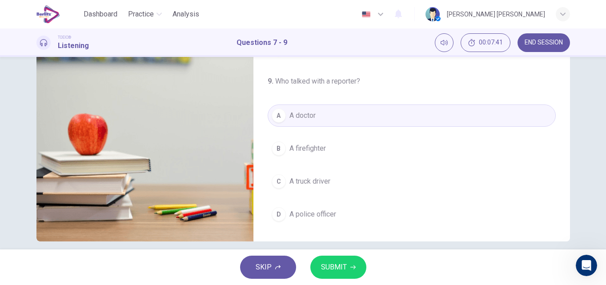
click at [334, 265] on span "SUBMIT" at bounding box center [334, 267] width 26 height 12
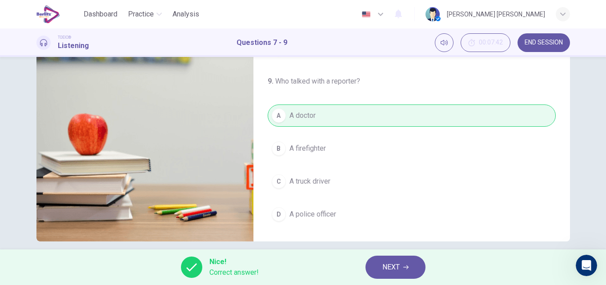
type input "**"
click at [389, 276] on button "NEXT" at bounding box center [395, 266] width 60 height 23
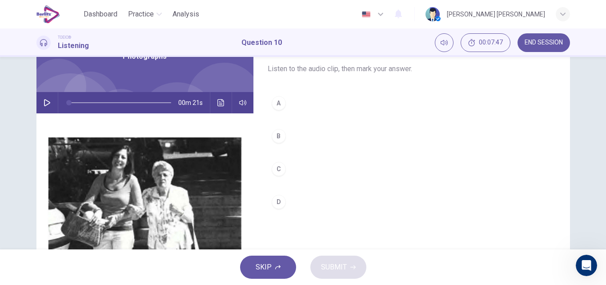
scroll to position [71, 0]
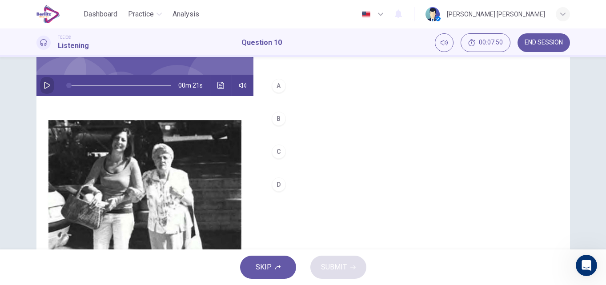
click at [46, 86] on icon "button" at bounding box center [47, 85] width 7 height 7
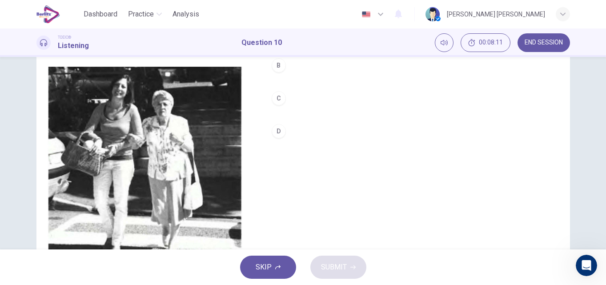
scroll to position [136, 0]
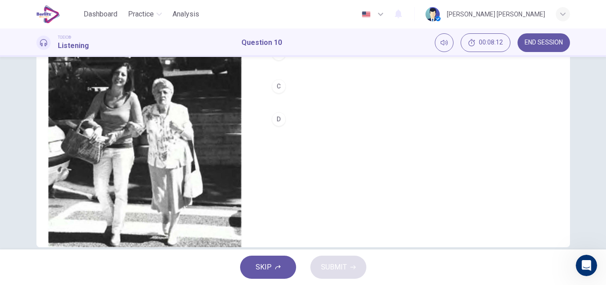
type input "*"
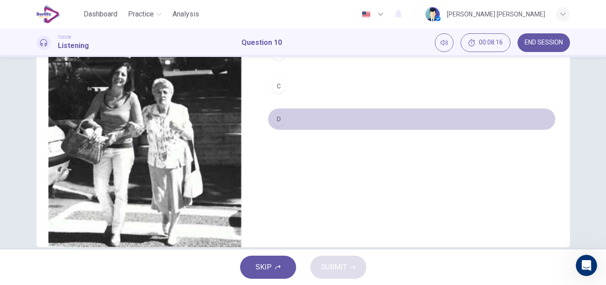
click at [276, 123] on div "D" at bounding box center [278, 119] width 14 height 14
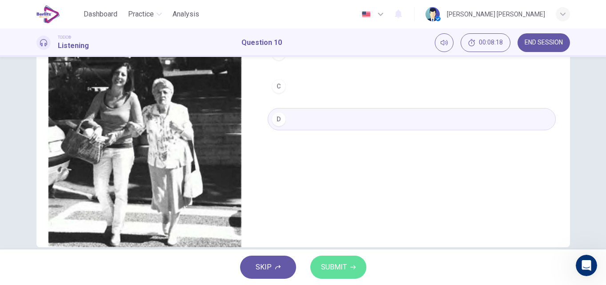
click at [333, 270] on span "SUBMIT" at bounding box center [334, 267] width 26 height 12
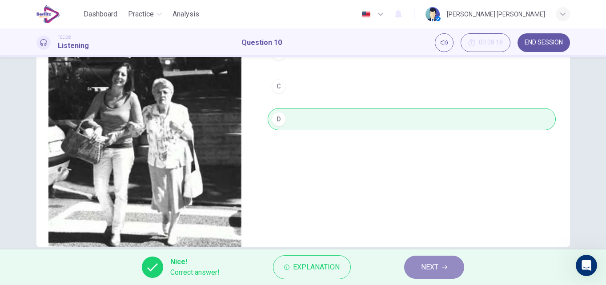
click at [418, 269] on button "NEXT" at bounding box center [434, 266] width 60 height 23
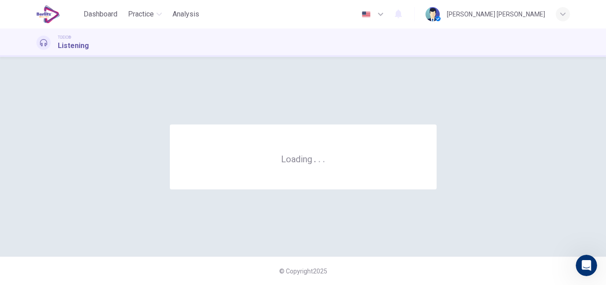
scroll to position [0, 0]
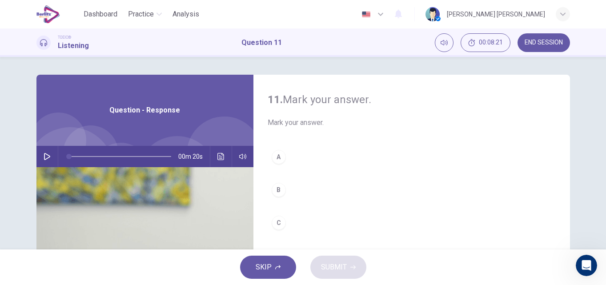
click at [44, 154] on icon "button" at bounding box center [47, 156] width 7 height 7
click at [48, 153] on button "button" at bounding box center [47, 156] width 14 height 21
click at [69, 158] on span at bounding box center [120, 156] width 102 height 12
type input "*"
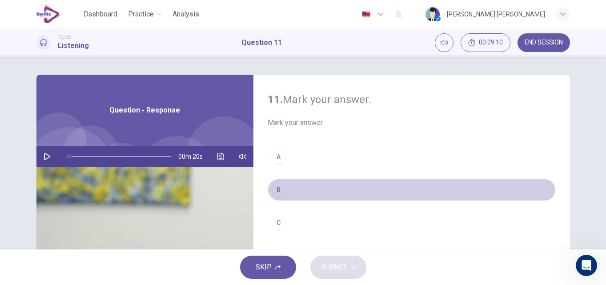
click at [271, 184] on button "B" at bounding box center [411, 190] width 288 height 22
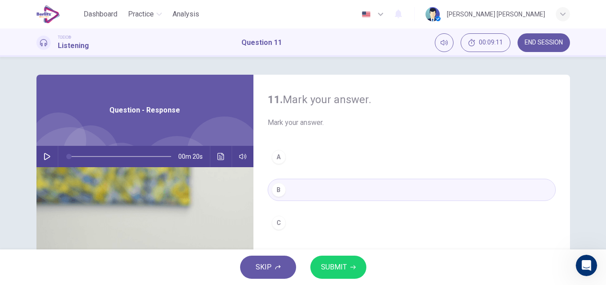
click at [335, 261] on span "SUBMIT" at bounding box center [334, 267] width 26 height 12
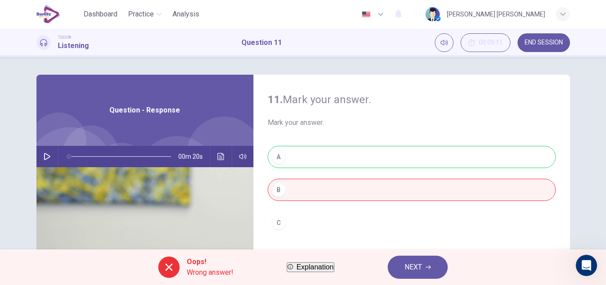
click at [415, 265] on button "NEXT" at bounding box center [417, 266] width 60 height 23
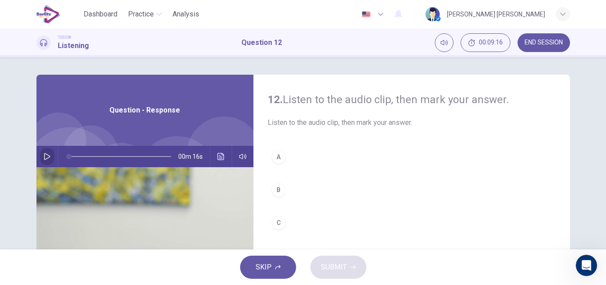
click at [44, 154] on icon "button" at bounding box center [47, 156] width 7 height 7
type input "*"
click at [285, 223] on button "C" at bounding box center [411, 223] width 288 height 22
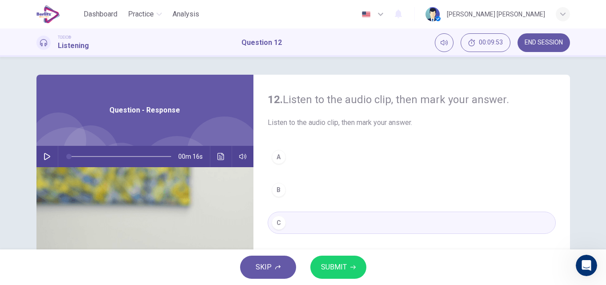
click at [323, 270] on span "SUBMIT" at bounding box center [334, 267] width 26 height 12
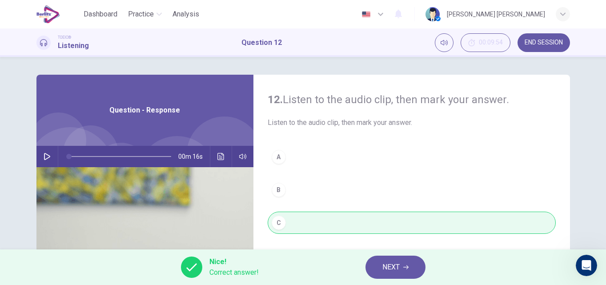
click at [378, 267] on button "NEXT" at bounding box center [395, 266] width 60 height 23
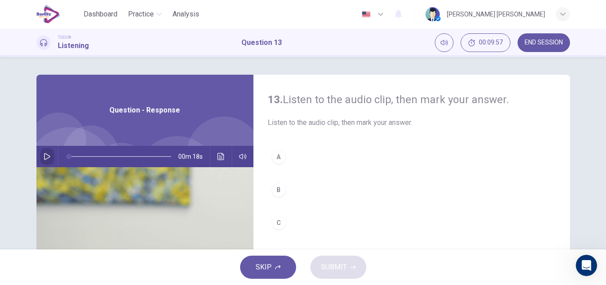
click at [45, 150] on button "button" at bounding box center [47, 156] width 14 height 21
type input "*"
click at [271, 187] on div "B" at bounding box center [278, 190] width 14 height 14
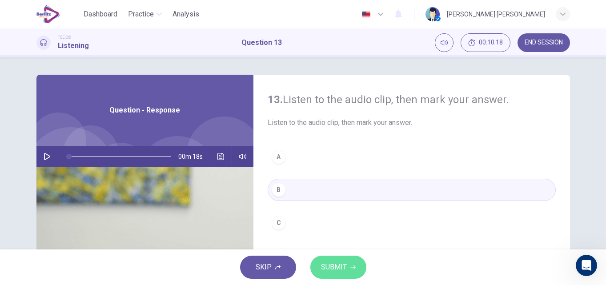
click at [342, 263] on span "SUBMIT" at bounding box center [334, 267] width 26 height 12
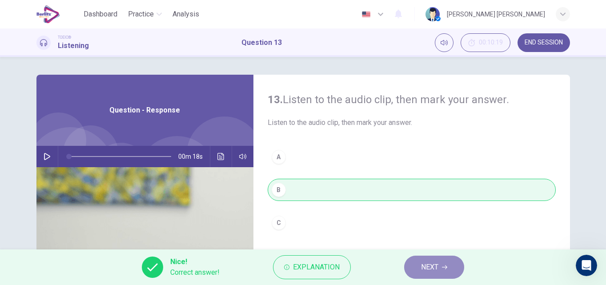
click at [416, 273] on button "NEXT" at bounding box center [434, 266] width 60 height 23
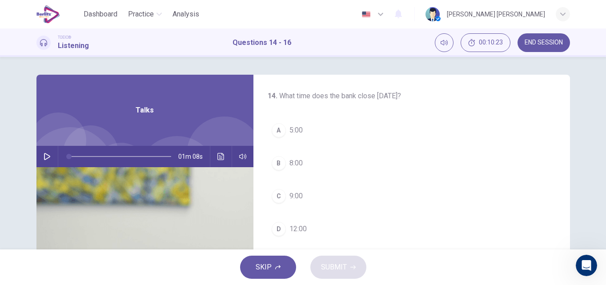
click at [44, 156] on icon "button" at bounding box center [47, 156] width 7 height 7
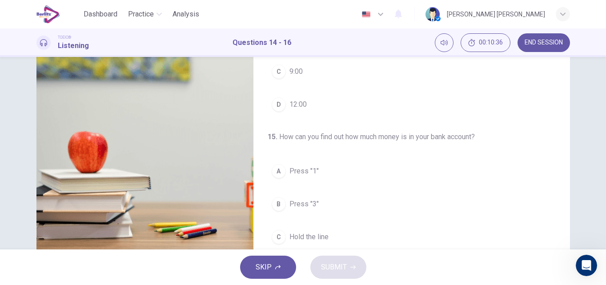
scroll to position [142, 0]
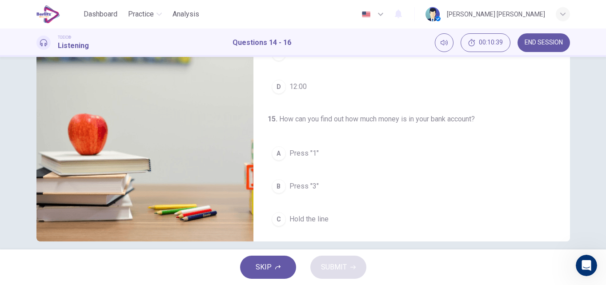
click at [567, 236] on div "14 . What time does the bank close [DATE]? A 5:00 B 8:00 C 9:00 D 12:00 15 . Ho…" at bounding box center [411, 86] width 316 height 309
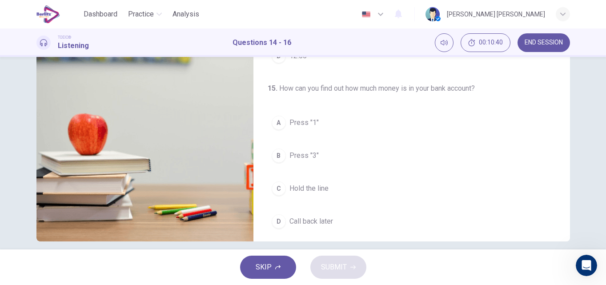
click at [567, 236] on div "14 . What time does the bank close [DATE]? A 5:00 B 8:00 C 9:00 D 12:00 15 . Ho…" at bounding box center [411, 86] width 316 height 309
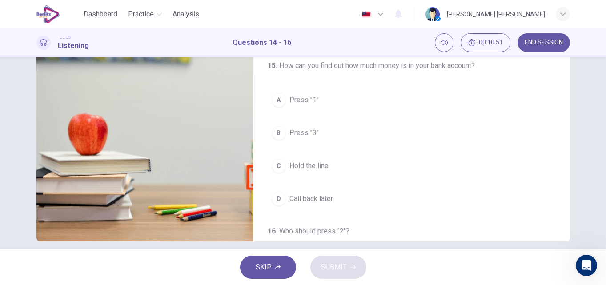
scroll to position [124, 0]
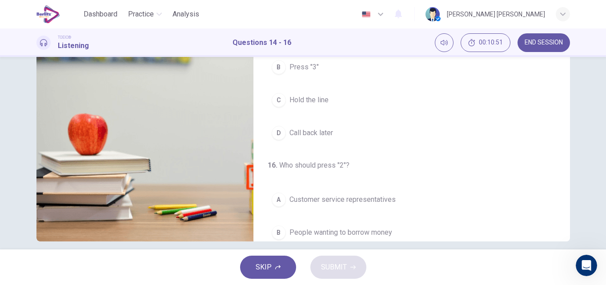
click at [567, 236] on div "14 . What time does the bank close [DATE]? A 5:00 B 8:00 C 9:00 D 12:00 15 . Ho…" at bounding box center [411, 86] width 316 height 309
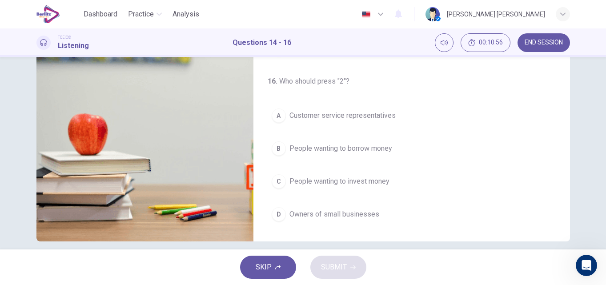
click at [567, 236] on div "14 . What time does the bank close [DATE]? A 5:00 B 8:00 C 9:00 D 12:00 15 . Ho…" at bounding box center [411, 86] width 316 height 309
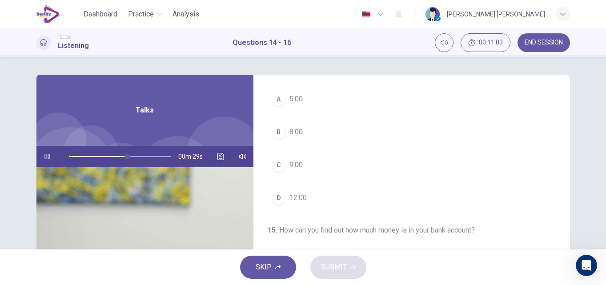
scroll to position [0, 0]
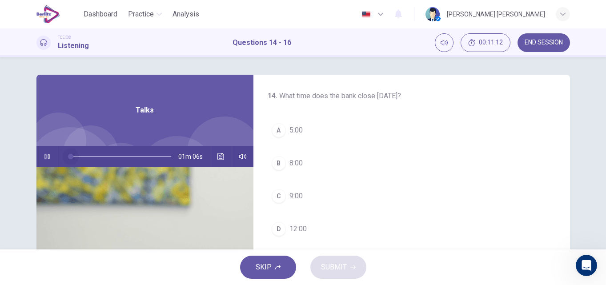
click at [69, 157] on span at bounding box center [120, 156] width 102 height 12
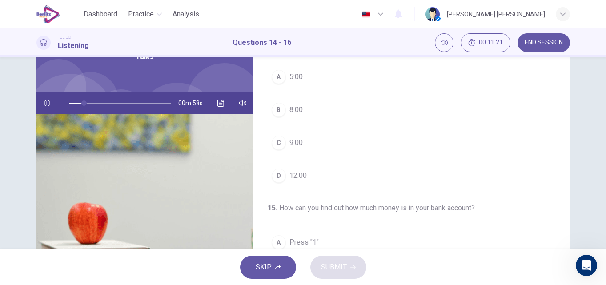
scroll to position [71, 0]
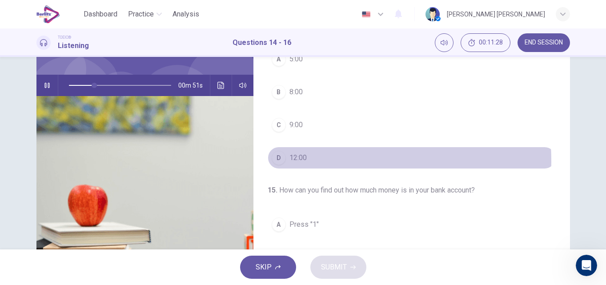
click at [282, 161] on div "D" at bounding box center [278, 158] width 14 height 14
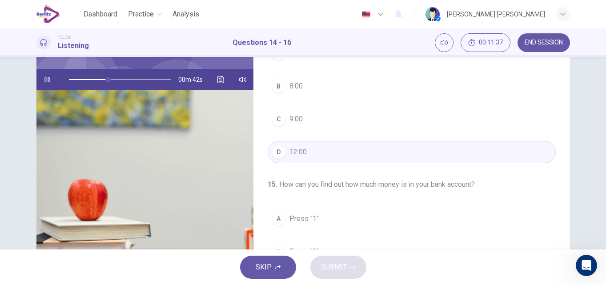
scroll to position [95, 0]
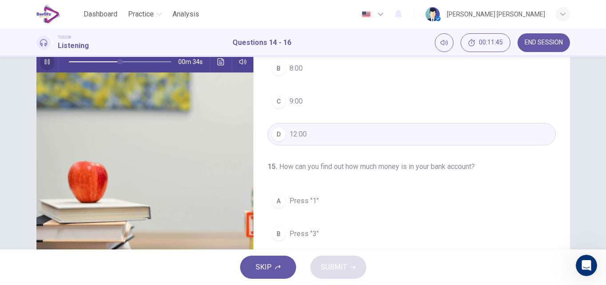
click at [49, 62] on button "button" at bounding box center [47, 61] width 14 height 21
click at [69, 59] on span at bounding box center [120, 62] width 102 height 12
click at [47, 60] on icon "button" at bounding box center [47, 61] width 7 height 7
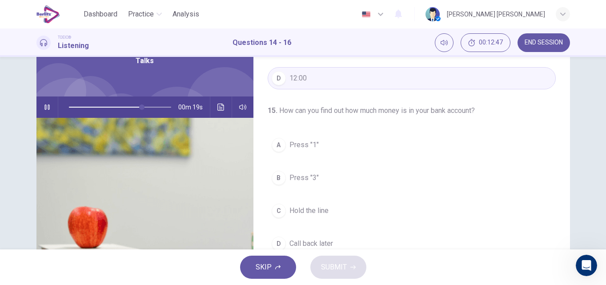
scroll to position [0, 0]
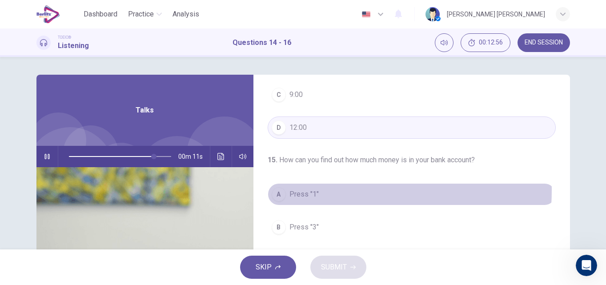
click at [295, 190] on span "Press "1"" at bounding box center [303, 194] width 29 height 11
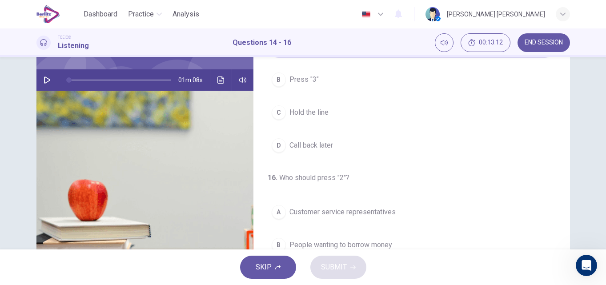
scroll to position [63, 0]
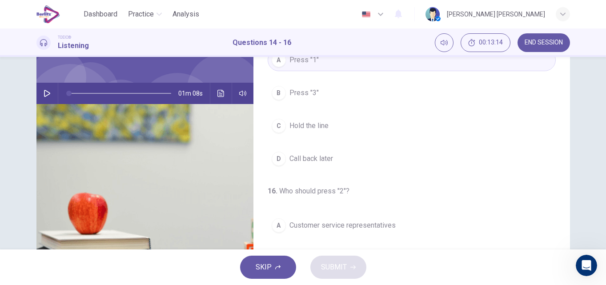
click at [44, 95] on icon "button" at bounding box center [47, 93] width 7 height 7
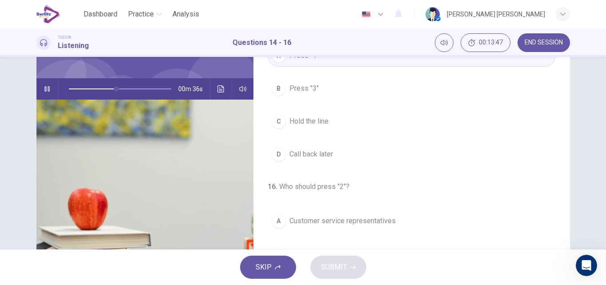
scroll to position [89, 0]
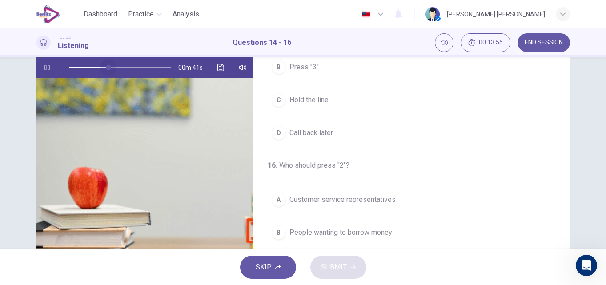
click at [107, 64] on span at bounding box center [120, 67] width 102 height 12
click at [97, 65] on span at bounding box center [120, 67] width 102 height 12
click at [89, 66] on span at bounding box center [120, 67] width 102 height 12
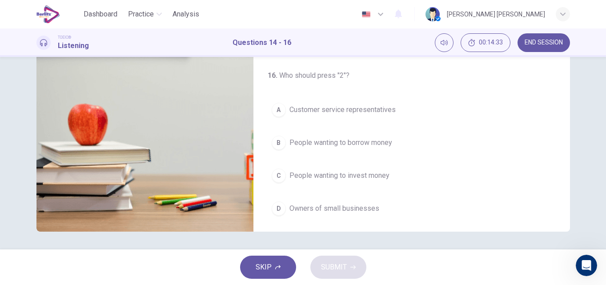
scroll to position [203, 0]
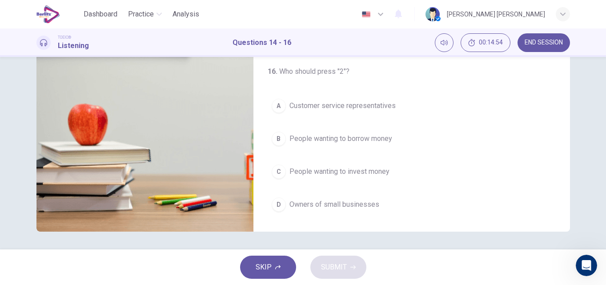
type input "*"
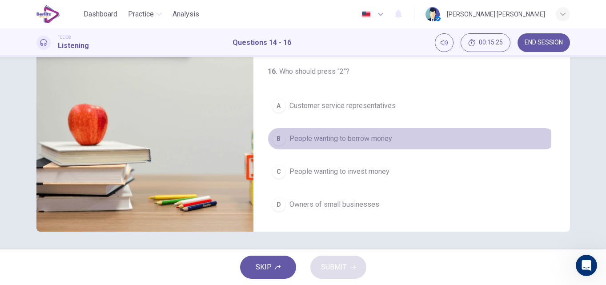
click at [280, 138] on div "B" at bounding box center [278, 139] width 14 height 14
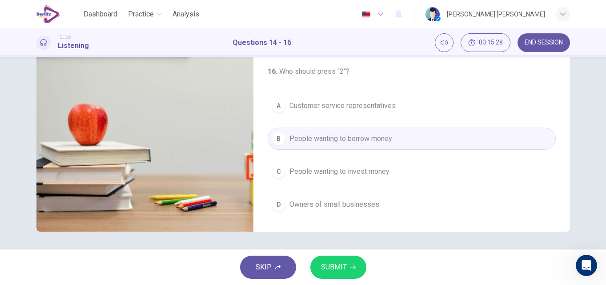
click at [346, 257] on button "SUBMIT" at bounding box center [338, 266] width 56 height 23
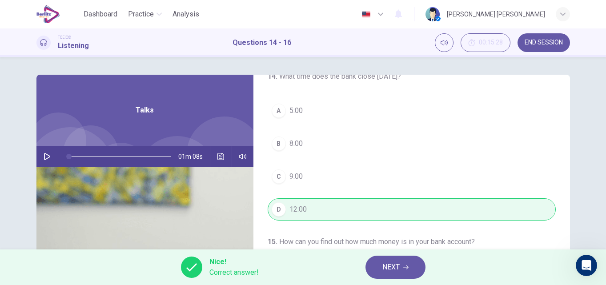
scroll to position [0, 0]
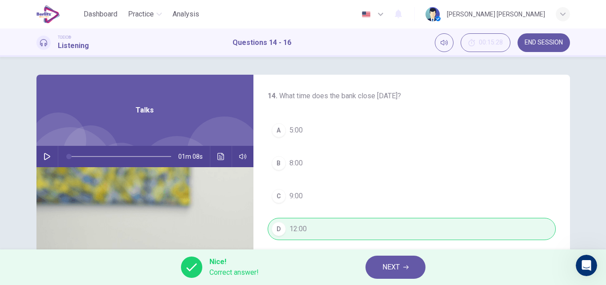
click at [400, 262] on button "NEXT" at bounding box center [395, 266] width 60 height 23
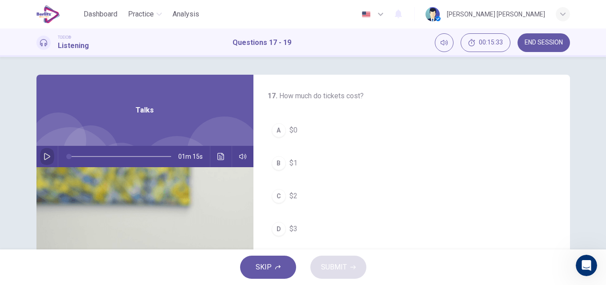
click at [44, 157] on icon "button" at bounding box center [47, 156] width 7 height 7
click at [69, 155] on span at bounding box center [120, 156] width 102 height 12
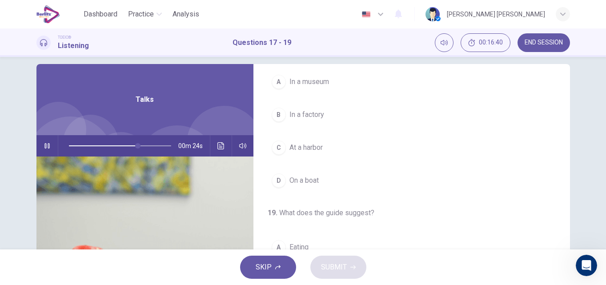
scroll to position [10, 0]
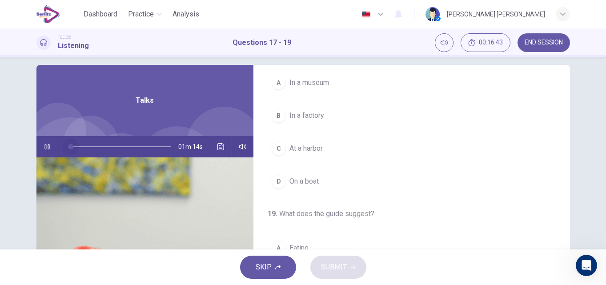
click at [69, 144] on span at bounding box center [120, 146] width 102 height 12
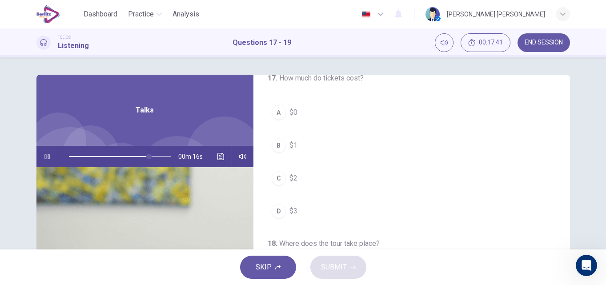
scroll to position [0, 0]
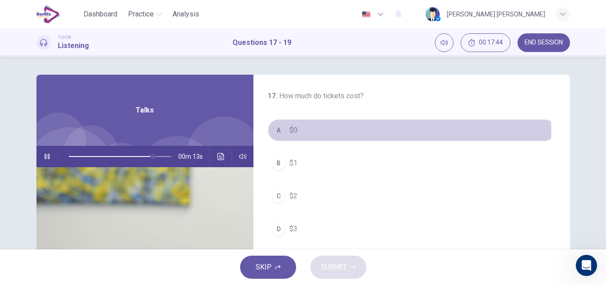
click at [293, 131] on span "$0" at bounding box center [293, 130] width 8 height 11
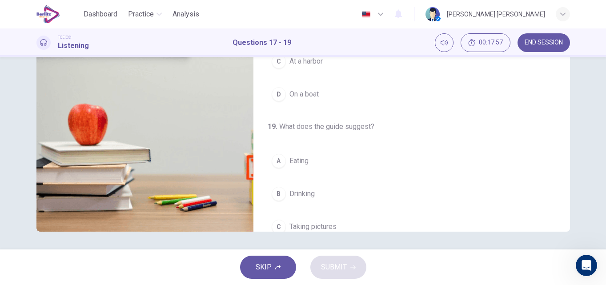
scroll to position [203, 0]
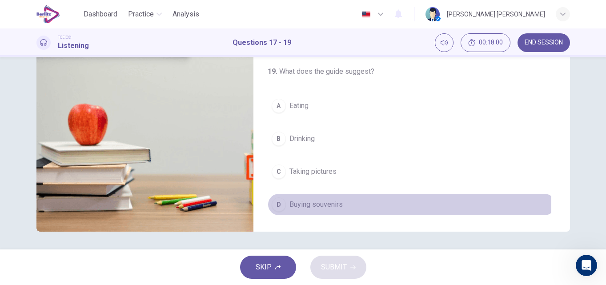
click at [318, 204] on span "Buying souvenirs" at bounding box center [315, 204] width 53 height 11
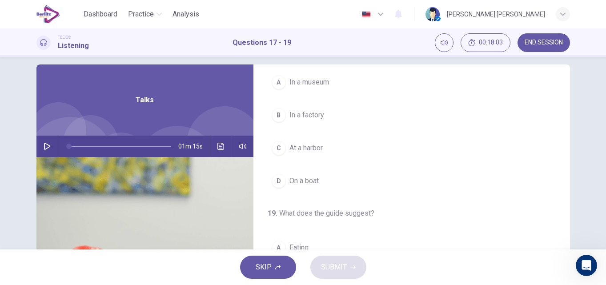
scroll to position [0, 0]
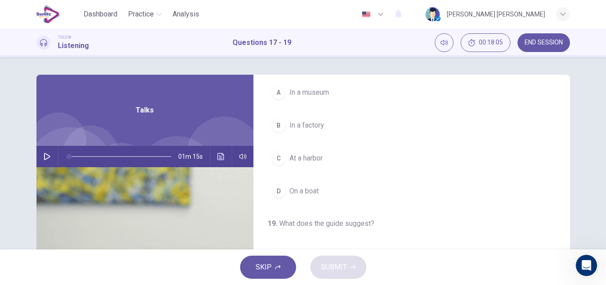
click at [45, 155] on icon "button" at bounding box center [47, 156] width 6 height 7
click at [276, 89] on div "A" at bounding box center [278, 92] width 14 height 14
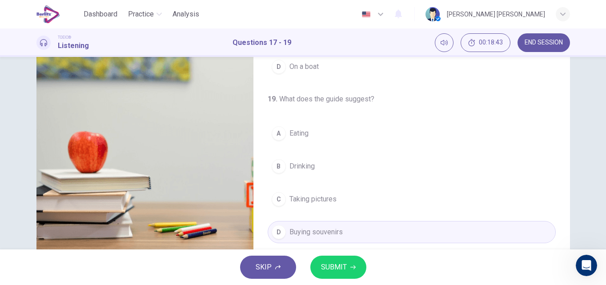
scroll to position [152, 0]
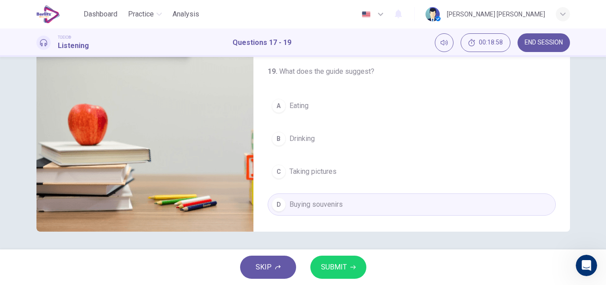
click at [349, 269] on button "SUBMIT" at bounding box center [338, 266] width 56 height 23
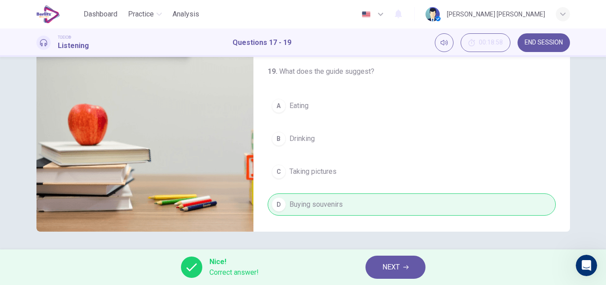
type input "**"
click at [390, 257] on button "NEXT" at bounding box center [395, 266] width 60 height 23
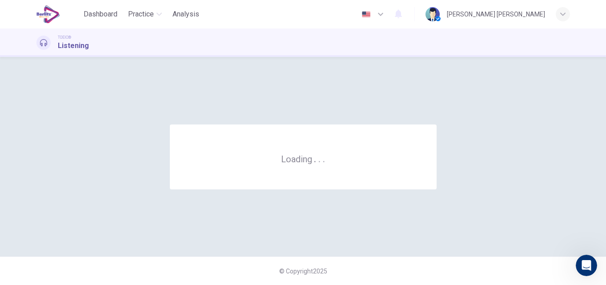
scroll to position [0, 0]
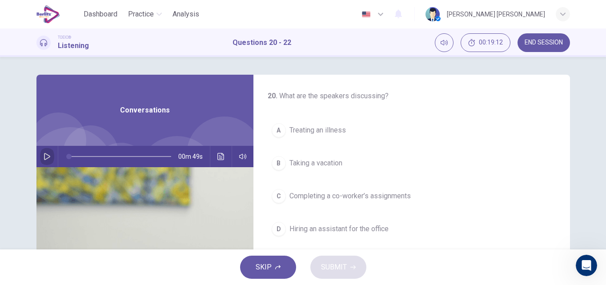
click at [44, 155] on icon "button" at bounding box center [47, 156] width 7 height 7
click at [70, 155] on span at bounding box center [120, 156] width 102 height 12
click at [73, 155] on span at bounding box center [75, 156] width 5 height 5
click at [47, 153] on icon "button" at bounding box center [47, 156] width 7 height 7
click at [69, 157] on span at bounding box center [120, 156] width 102 height 12
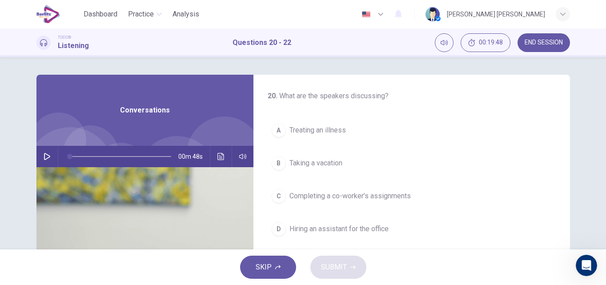
click at [44, 155] on icon "button" at bounding box center [47, 156] width 7 height 7
click at [45, 156] on icon "button" at bounding box center [47, 156] width 7 height 7
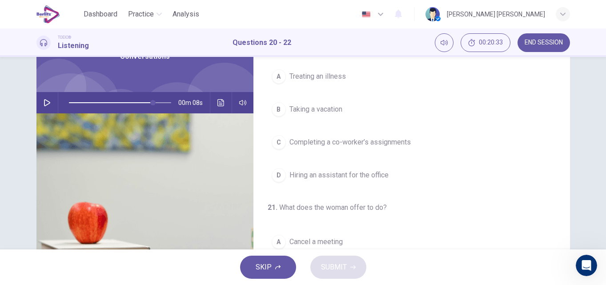
scroll to position [89, 0]
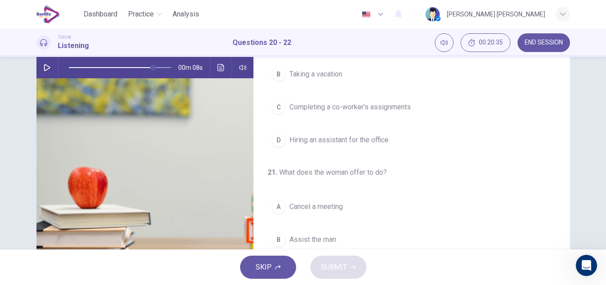
click at [385, 108] on span "Completing a co-worker’s assignments" at bounding box center [349, 107] width 121 height 11
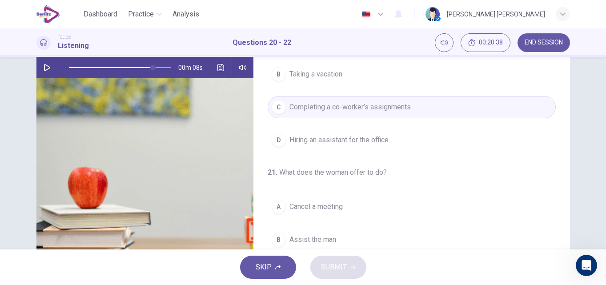
click at [40, 64] on button "button" at bounding box center [47, 67] width 14 height 21
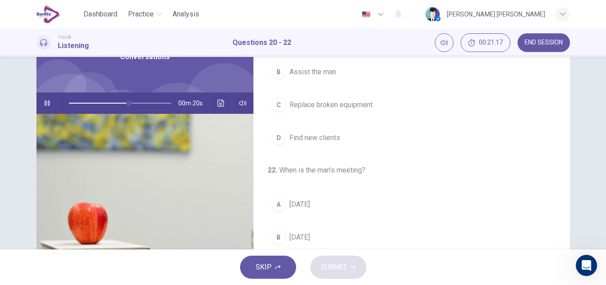
scroll to position [0, 0]
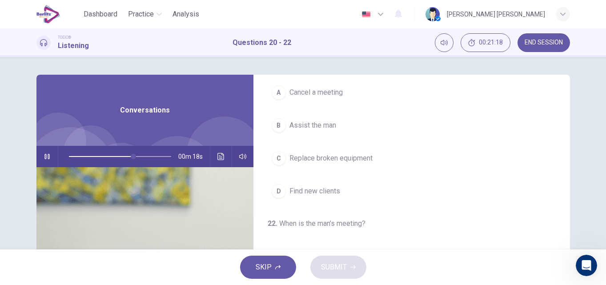
click at [69, 155] on span at bounding box center [120, 156] width 102 height 12
click at [74, 158] on span at bounding box center [120, 156] width 102 height 12
click at [69, 157] on span at bounding box center [120, 156] width 102 height 12
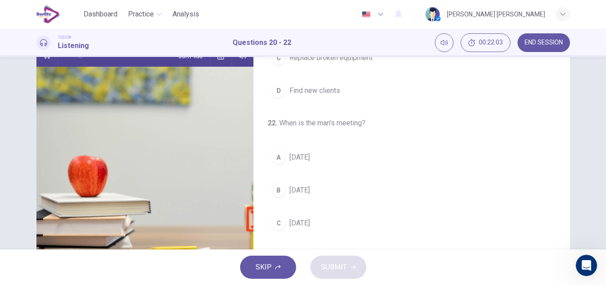
scroll to position [107, 0]
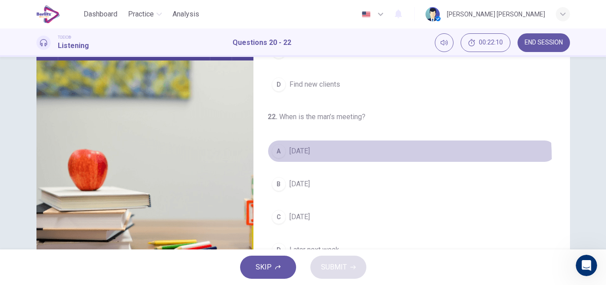
click at [291, 159] on button "A [DATE]" at bounding box center [411, 151] width 288 height 22
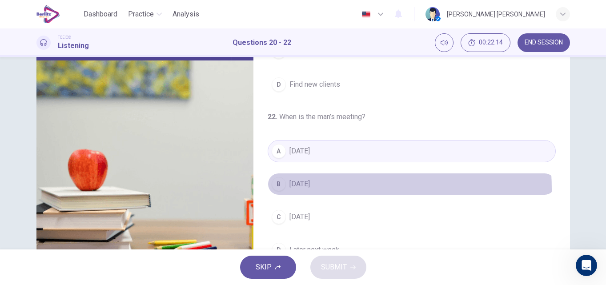
click at [307, 189] on span "[DATE]" at bounding box center [299, 184] width 20 height 11
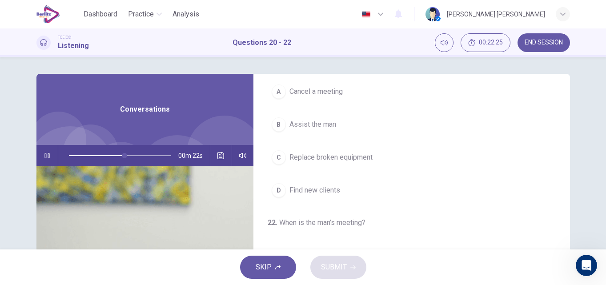
scroll to position [0, 0]
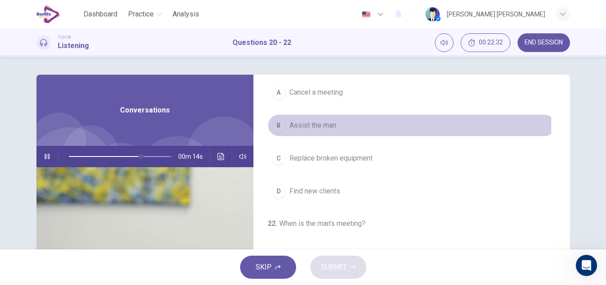
click at [357, 127] on button "B Assist the man" at bounding box center [411, 125] width 288 height 22
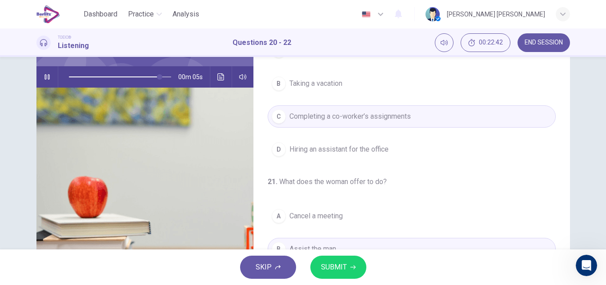
scroll to position [89, 0]
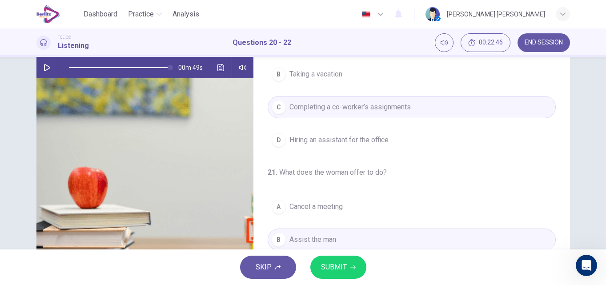
type input "*"
click at [353, 266] on icon "button" at bounding box center [352, 267] width 5 height 4
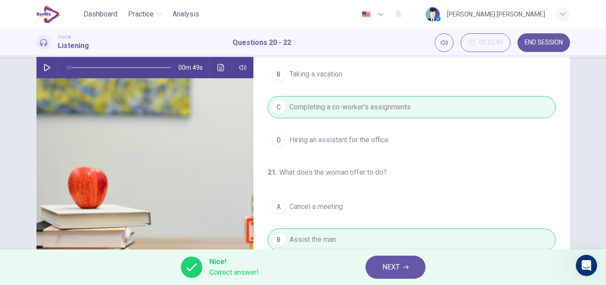
click at [528, 34] on button "END SESSION" at bounding box center [543, 42] width 52 height 19
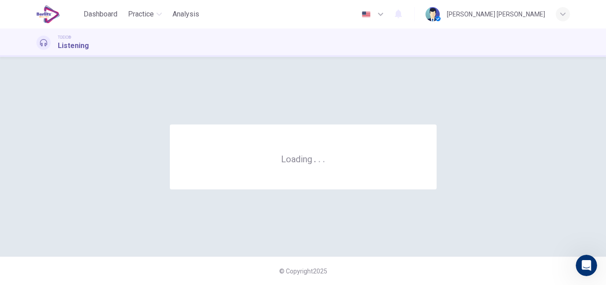
scroll to position [0, 0]
